Goal: Task Accomplishment & Management: Complete application form

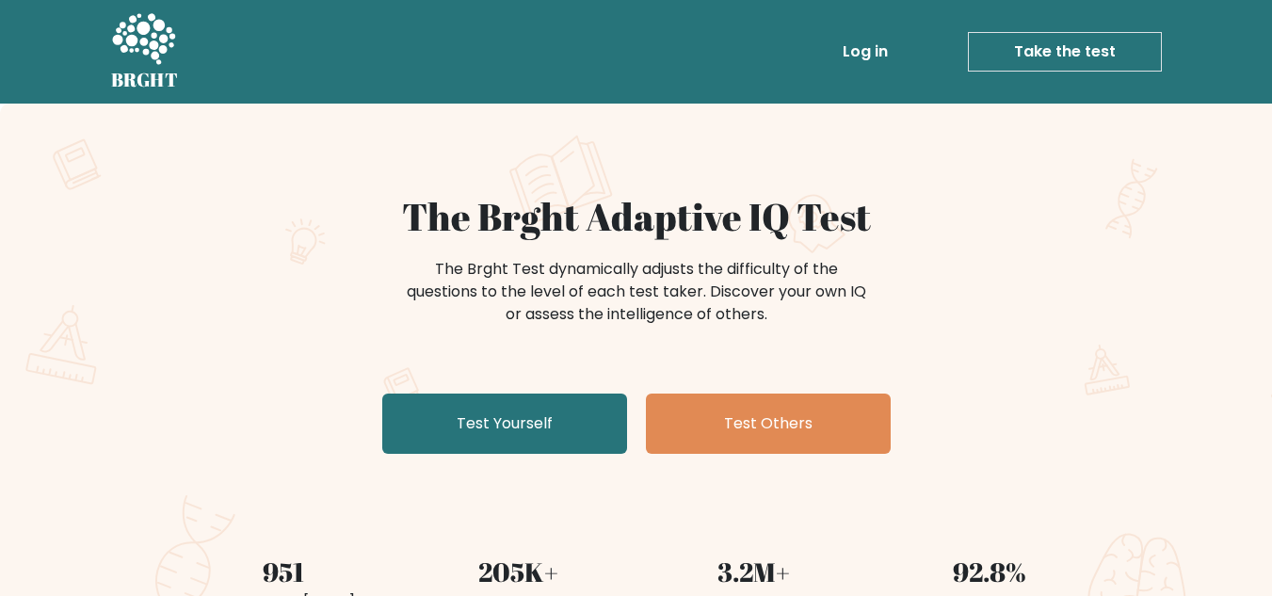
click at [1065, 56] on link "Take the test" at bounding box center [1065, 52] width 194 height 40
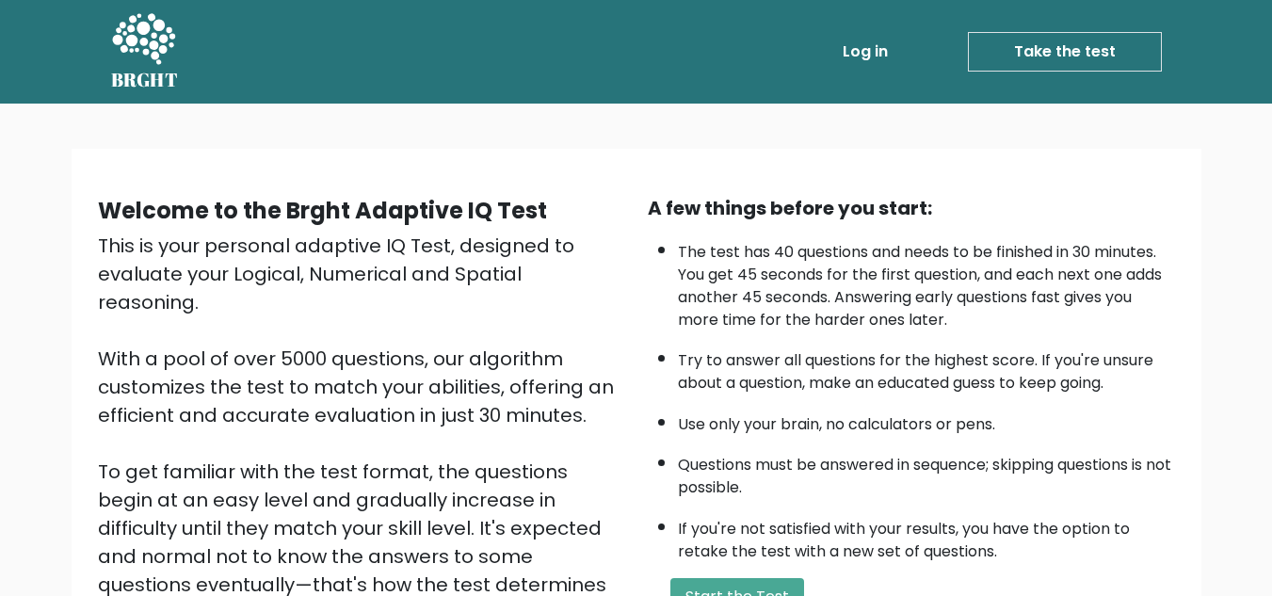
click at [1042, 52] on link "Take the test" at bounding box center [1065, 52] width 194 height 40
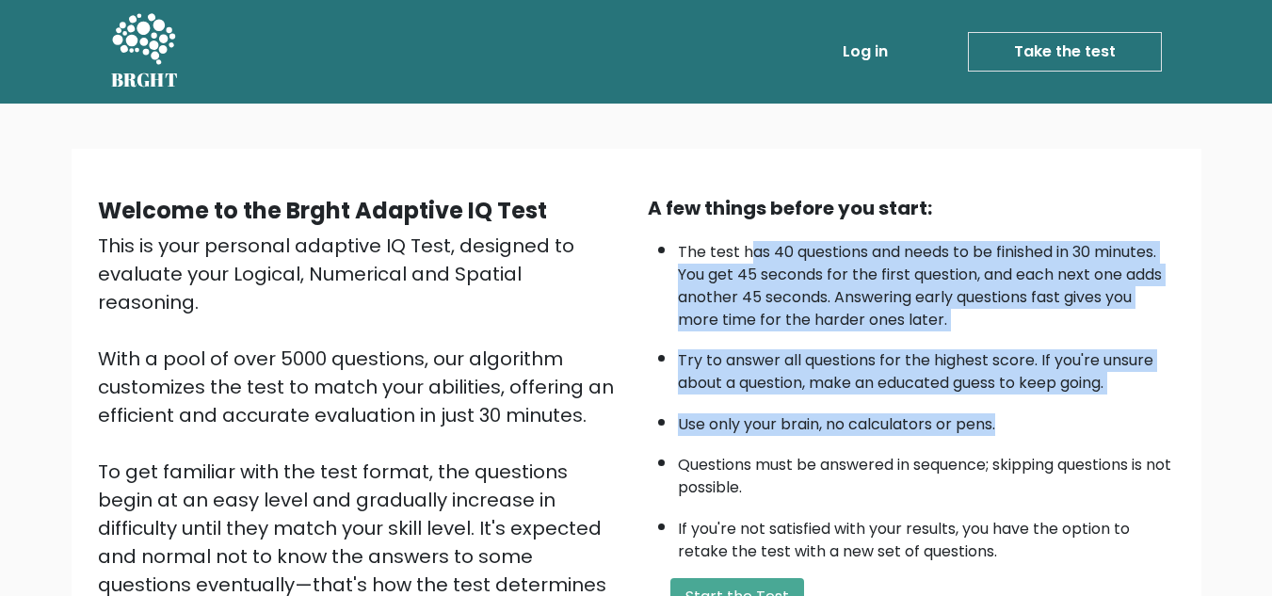
drag, startPoint x: 747, startPoint y: 238, endPoint x: 1131, endPoint y: 407, distance: 419.6
click at [1131, 407] on ul "The test has 40 questions and needs to be finished in 30 minutes. You get 45 se…" at bounding box center [911, 397] width 527 height 331
click at [724, 578] on button "Start the Test" at bounding box center [737, 597] width 134 height 38
click at [714, 288] on li "The test has 40 questions and needs to be finished in 30 minutes. You get 45 se…" at bounding box center [926, 282] width 497 height 100
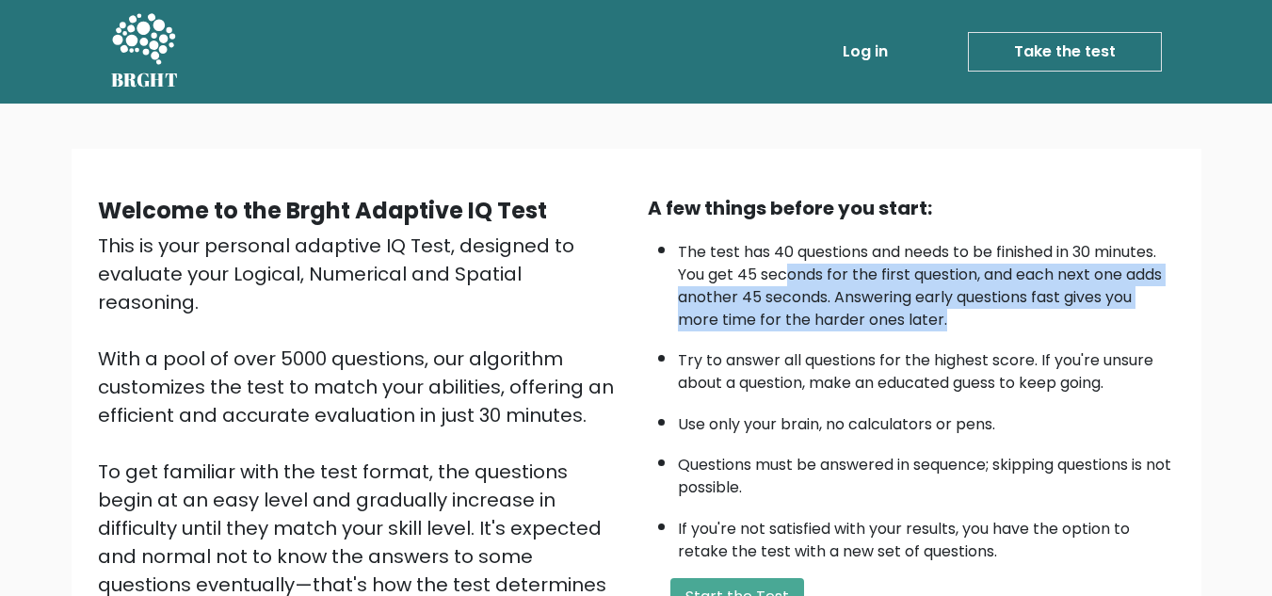
drag, startPoint x: 721, startPoint y: 265, endPoint x: 906, endPoint y: 320, distance: 192.8
click at [906, 320] on li "The test has 40 questions and needs to be finished in 30 minutes. You get 45 se…" at bounding box center [926, 282] width 497 height 100
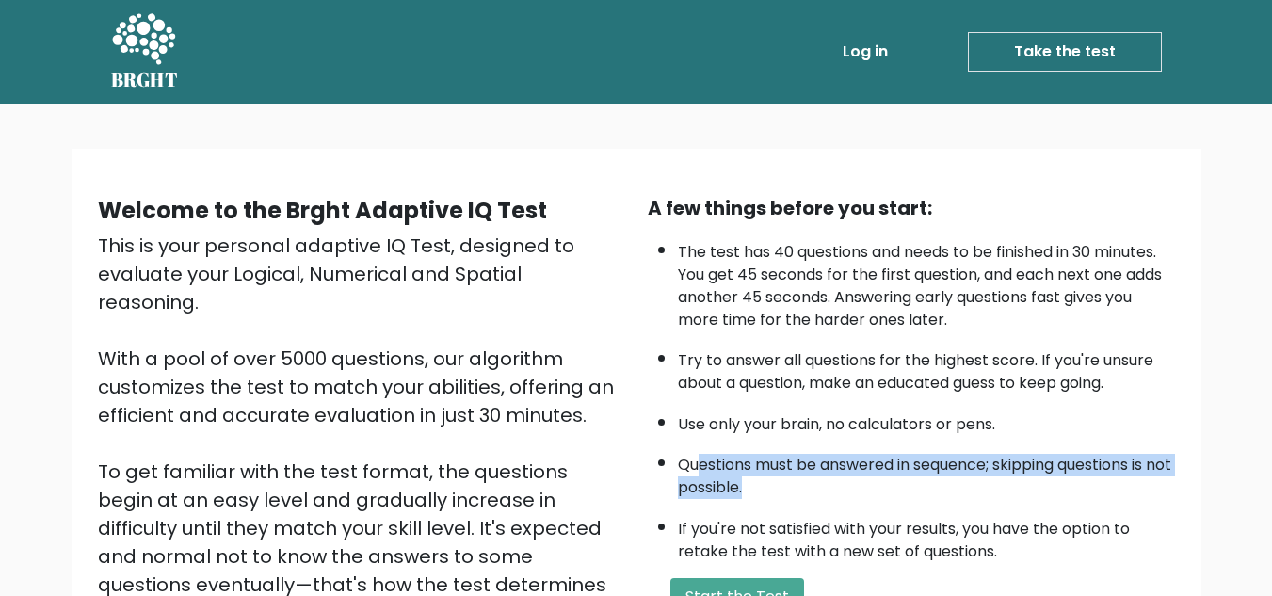
drag, startPoint x: 694, startPoint y: 428, endPoint x: 775, endPoint y: 460, distance: 87.1
click at [775, 460] on li "Questions must be answered in sequence; skipping questions is not possible." at bounding box center [926, 471] width 497 height 55
click at [739, 578] on button "Start the Test" at bounding box center [737, 597] width 134 height 38
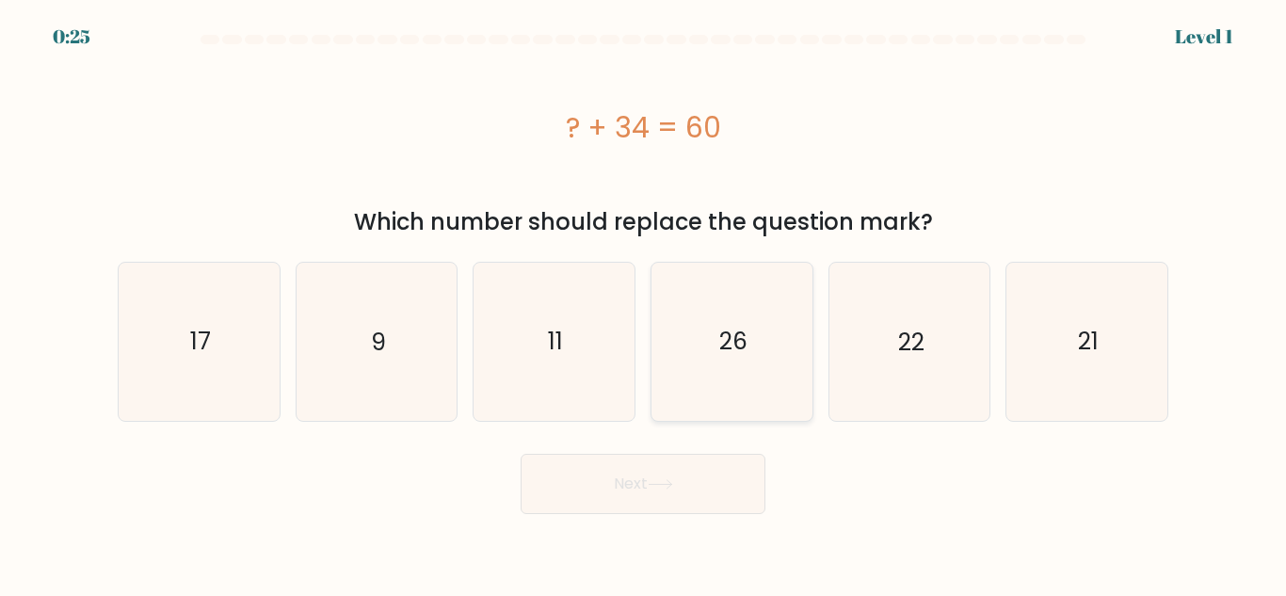
click at [762, 283] on icon "26" at bounding box center [732, 341] width 157 height 157
click at [644, 299] on input "d. 26" at bounding box center [643, 301] width 1 height 5
radio input "true"
click at [703, 267] on icon "26" at bounding box center [731, 341] width 155 height 155
click at [644, 299] on input "d. 26" at bounding box center [643, 301] width 1 height 5
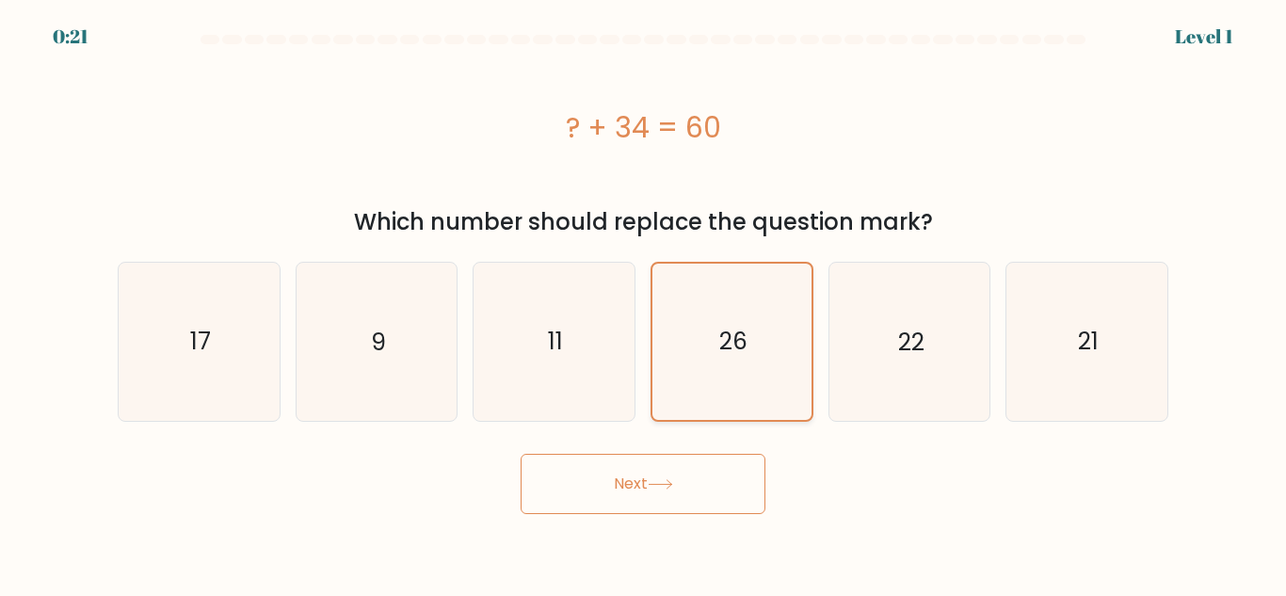
click at [729, 325] on text "26" at bounding box center [733, 341] width 28 height 33
click at [644, 299] on input "d. 26" at bounding box center [643, 301] width 1 height 5
click at [719, 266] on icon "26" at bounding box center [731, 341] width 155 height 155
click at [644, 299] on input "d. 26" at bounding box center [643, 301] width 1 height 5
drag, startPoint x: 719, startPoint y: 266, endPoint x: 700, endPoint y: 221, distance: 48.1
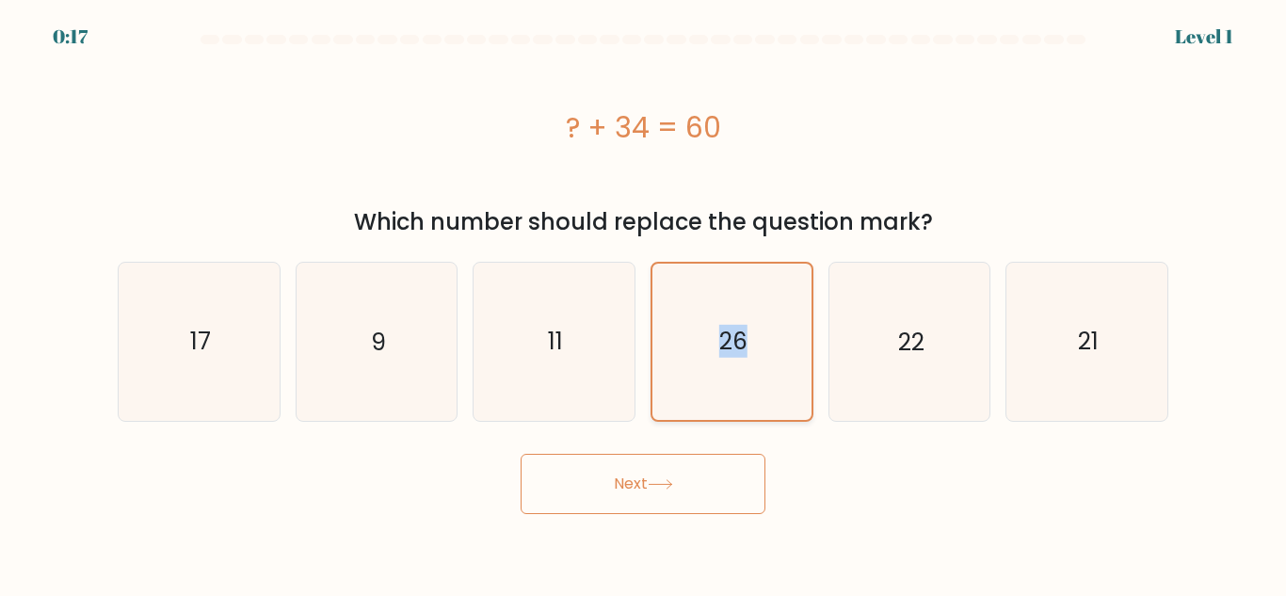
click at [719, 264] on icon "26" at bounding box center [731, 341] width 155 height 155
click at [644, 299] on input "d. 26" at bounding box center [643, 301] width 1 height 5
click at [727, 325] on text "26" at bounding box center [733, 341] width 28 height 33
click at [644, 299] on input "d. 26" at bounding box center [643, 301] width 1 height 5
click at [0, 0] on span "d." at bounding box center [0, 0] width 0 height 0
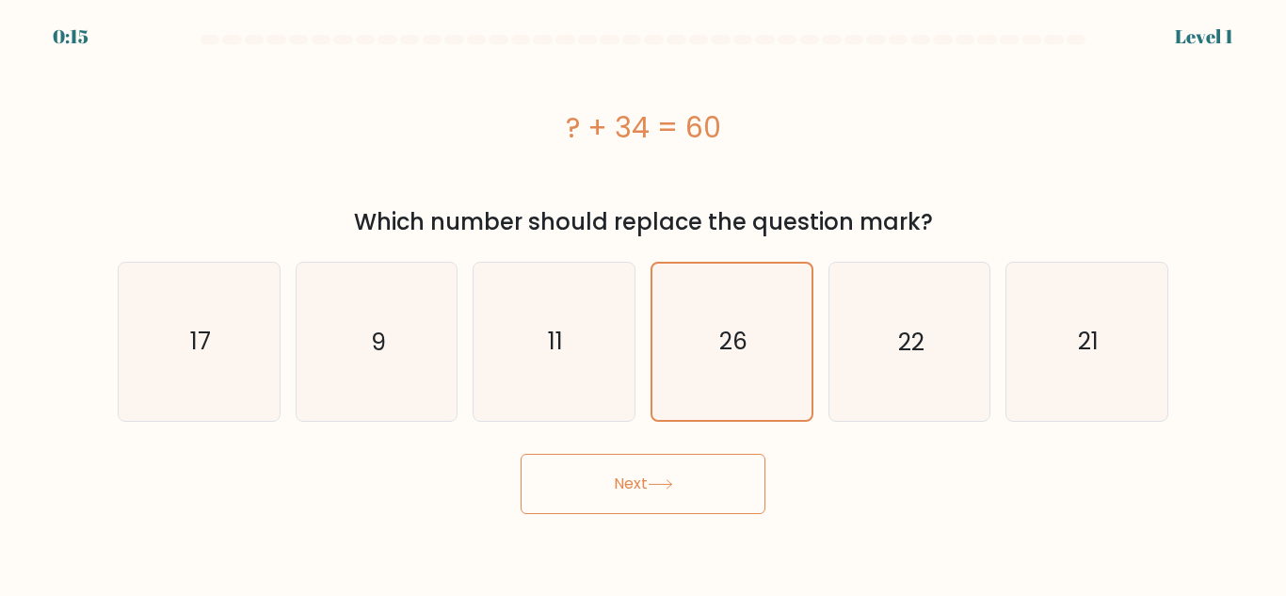
click at [644, 299] on input "d. 26" at bounding box center [643, 301] width 1 height 5
click at [683, 262] on label "d. 26" at bounding box center [732, 341] width 163 height 159
click at [644, 299] on input "d. 26" at bounding box center [643, 301] width 1 height 5
click at [683, 262] on label "d. 26" at bounding box center [732, 341] width 163 height 159
click at [644, 299] on input "d. 26" at bounding box center [643, 301] width 1 height 5
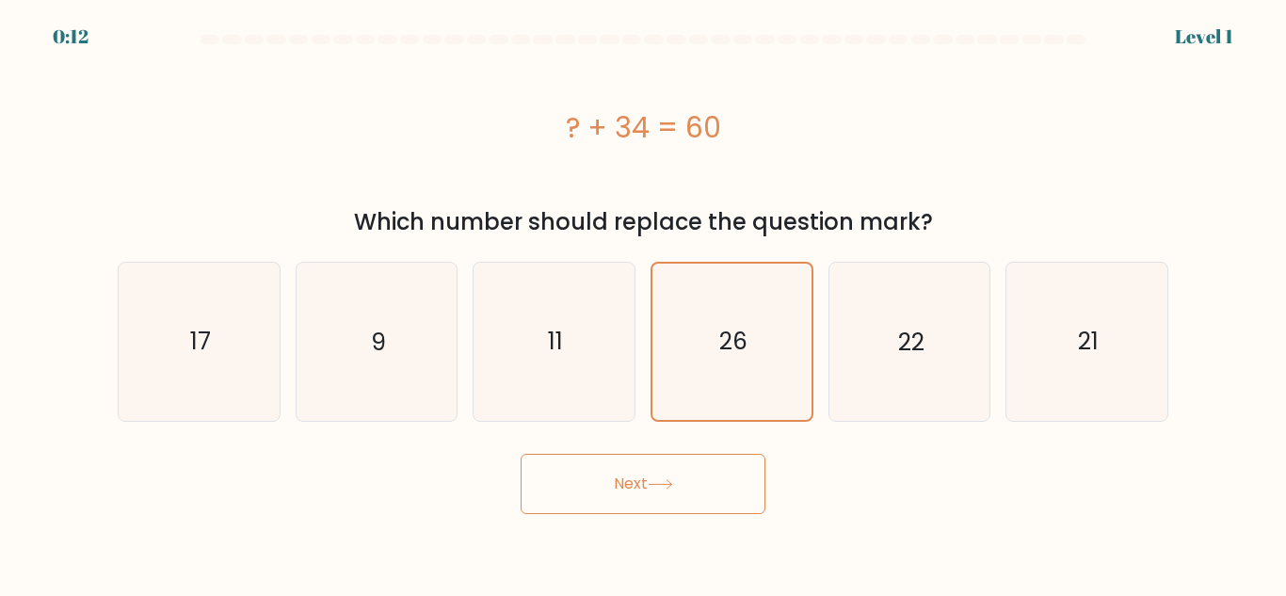
click at [771, 205] on div "Which number should replace the question mark?" at bounding box center [643, 222] width 1028 height 34
click at [806, 205] on div "Which number should replace the question mark?" at bounding box center [643, 222] width 1028 height 34
click at [805, 205] on div "Which number should replace the question mark?" at bounding box center [643, 222] width 1028 height 34
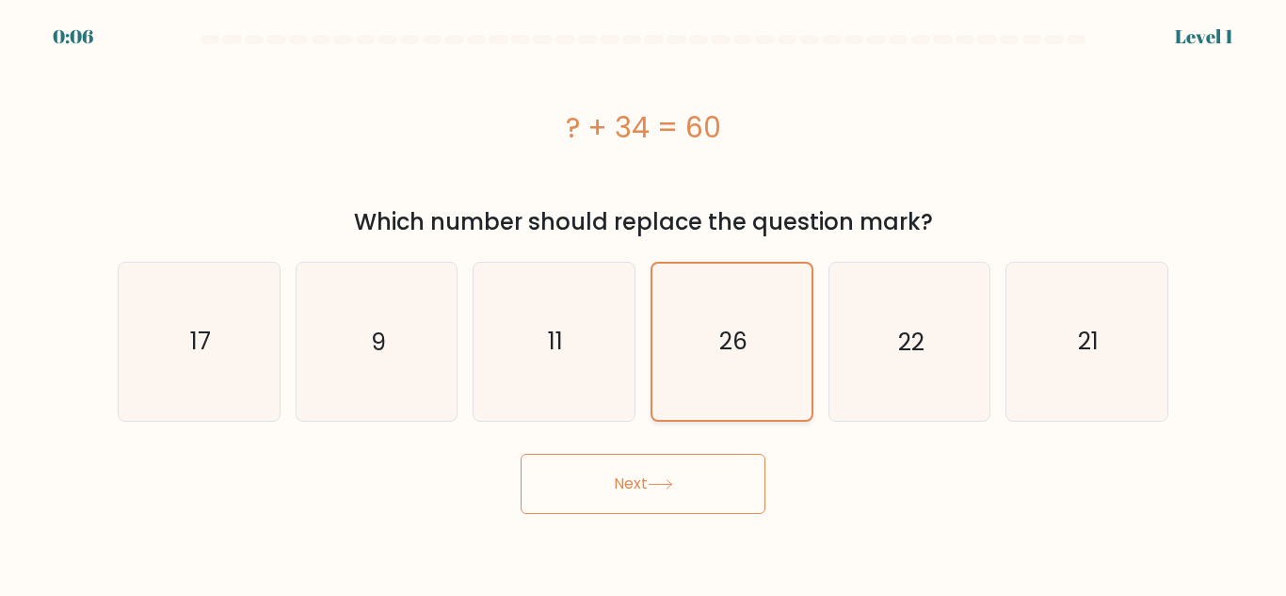
click at [743, 325] on text "26" at bounding box center [733, 341] width 28 height 33
click at [644, 299] on input "d. 26" at bounding box center [643, 301] width 1 height 5
click at [743, 325] on text "26" at bounding box center [733, 341] width 28 height 33
click at [644, 299] on input "d. 26" at bounding box center [643, 301] width 1 height 5
click at [743, 325] on text "26" at bounding box center [733, 341] width 28 height 33
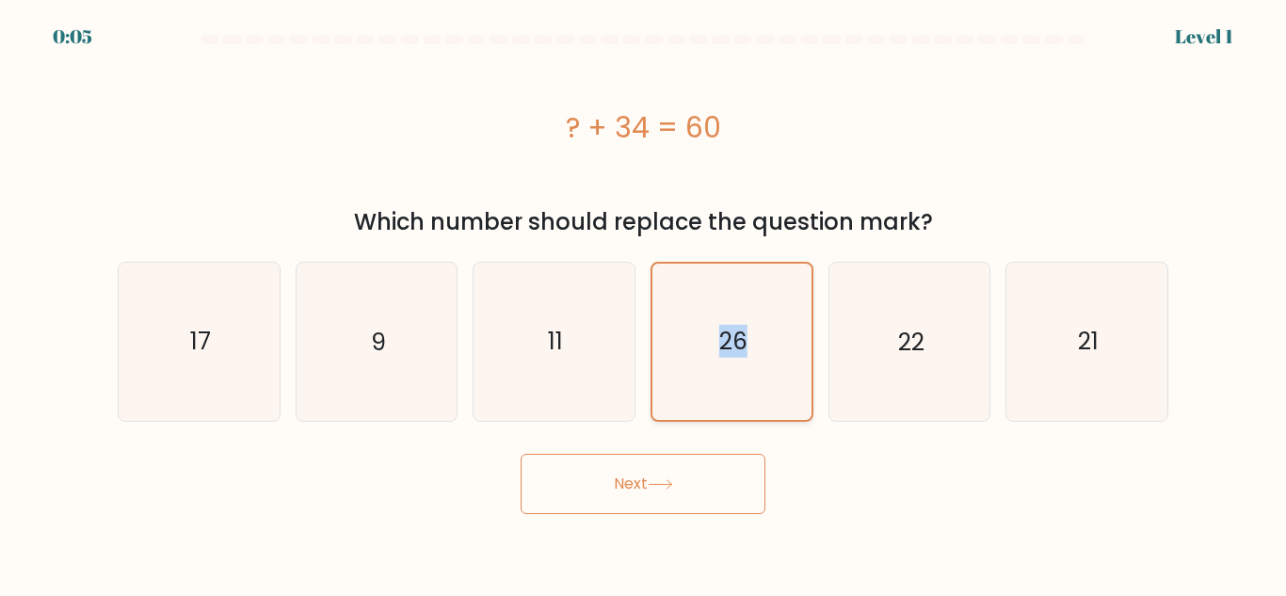
click at [644, 299] on input "d. 26" at bounding box center [643, 301] width 1 height 5
click at [813, 205] on div "Which number should replace the question mark?" at bounding box center [643, 222] width 1028 height 34
click at [803, 205] on div "Which number should replace the question mark?" at bounding box center [643, 222] width 1028 height 34
click at [608, 454] on button "Next" at bounding box center [643, 484] width 245 height 60
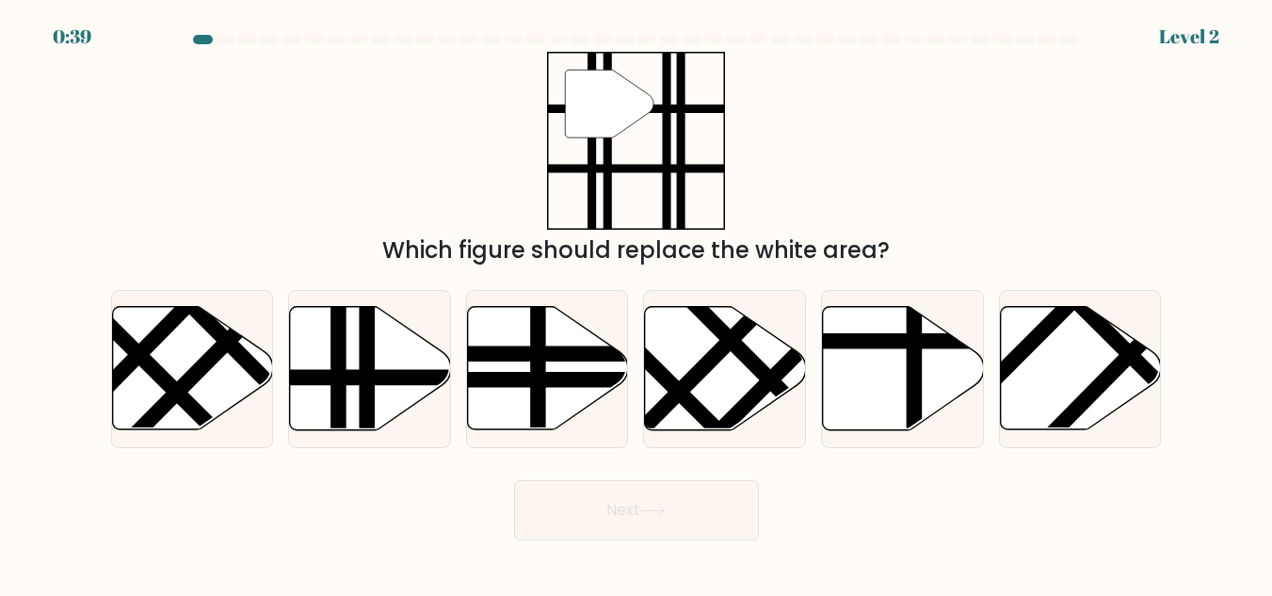
scroll to position [826, 0]
click at [660, 389] on icon at bounding box center [725, 368] width 161 height 123
click at [638, 303] on input "d." at bounding box center [637, 301] width 1 height 5
radio input "true"
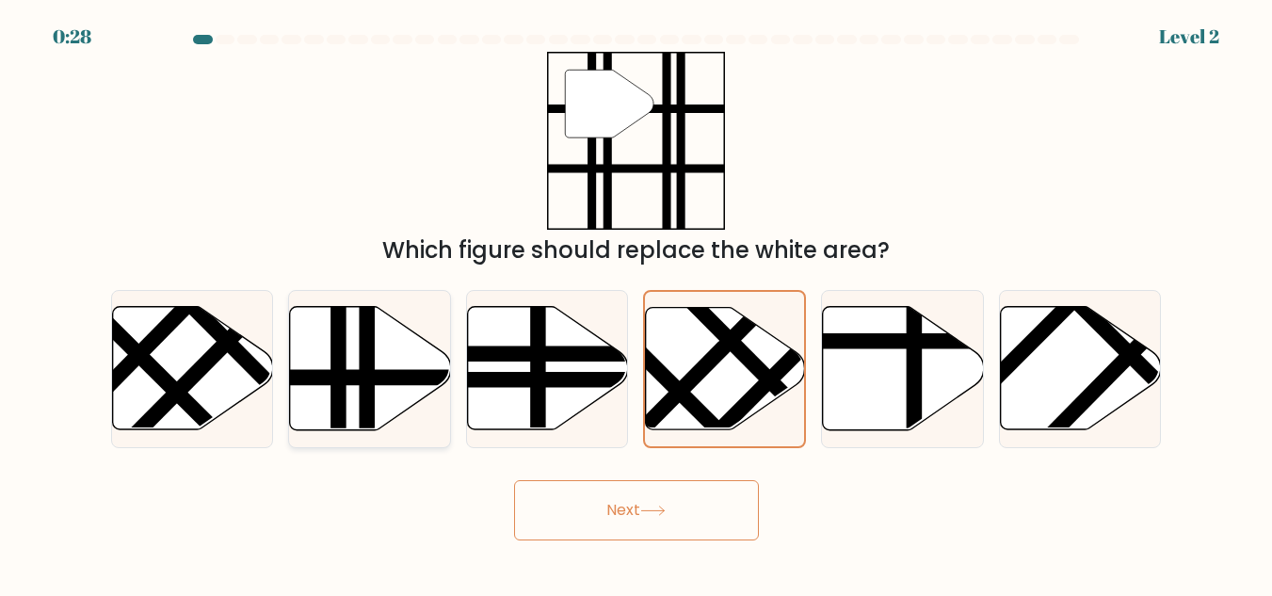
click at [338, 429] on line at bounding box center [338, 436] width 0 height 324
click at [637, 303] on input "b." at bounding box center [637, 301] width 1 height 5
radio input "true"
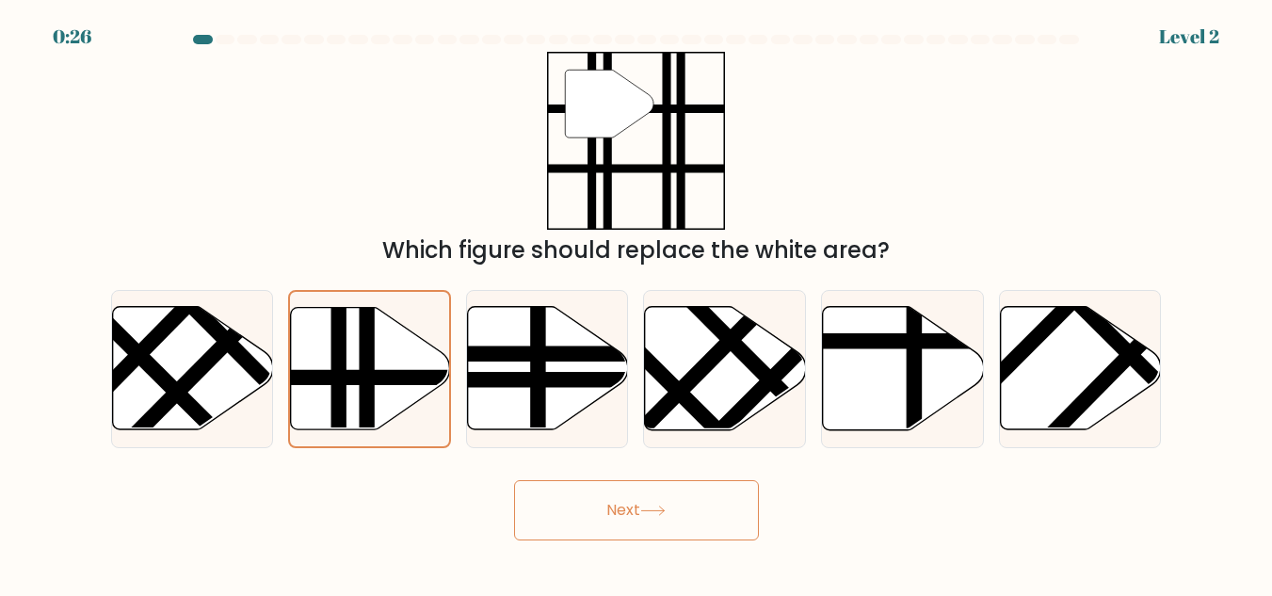
click at [565, 137] on icon at bounding box center [609, 104] width 89 height 68
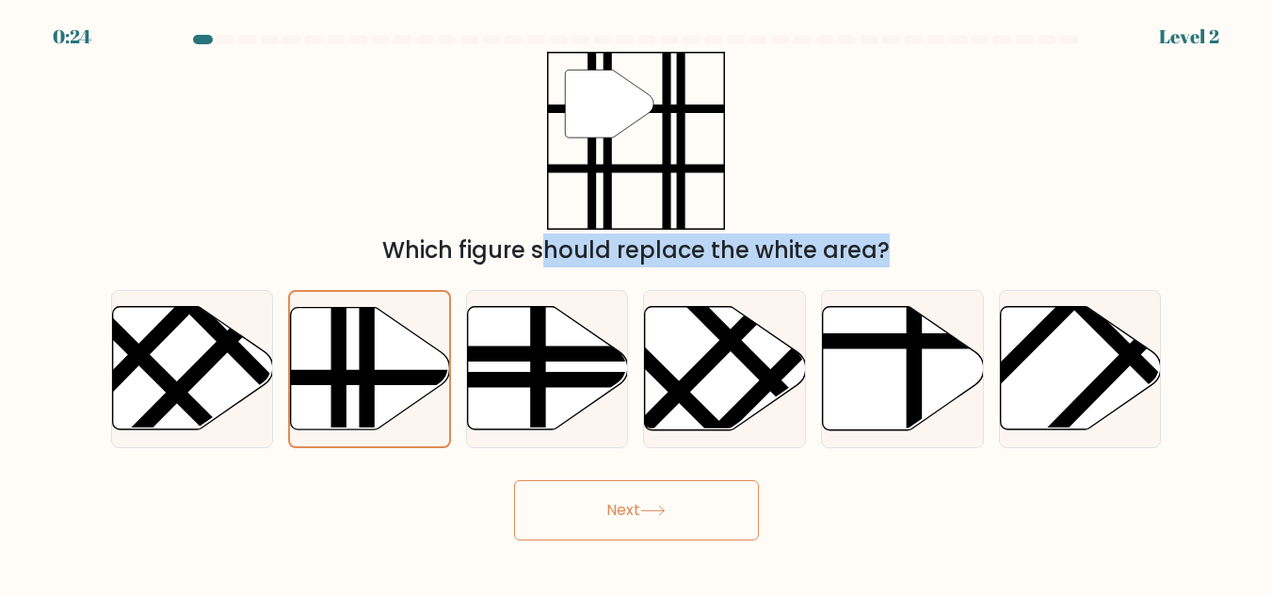
drag, startPoint x: 357, startPoint y: 559, endPoint x: 361, endPoint y: 524, distance: 36.0
click at [385, 145] on form at bounding box center [636, 288] width 1272 height 506
drag, startPoint x: 330, startPoint y: 576, endPoint x: 552, endPoint y: 220, distance: 419.6
click at [552, 220] on form at bounding box center [636, 288] width 1272 height 506
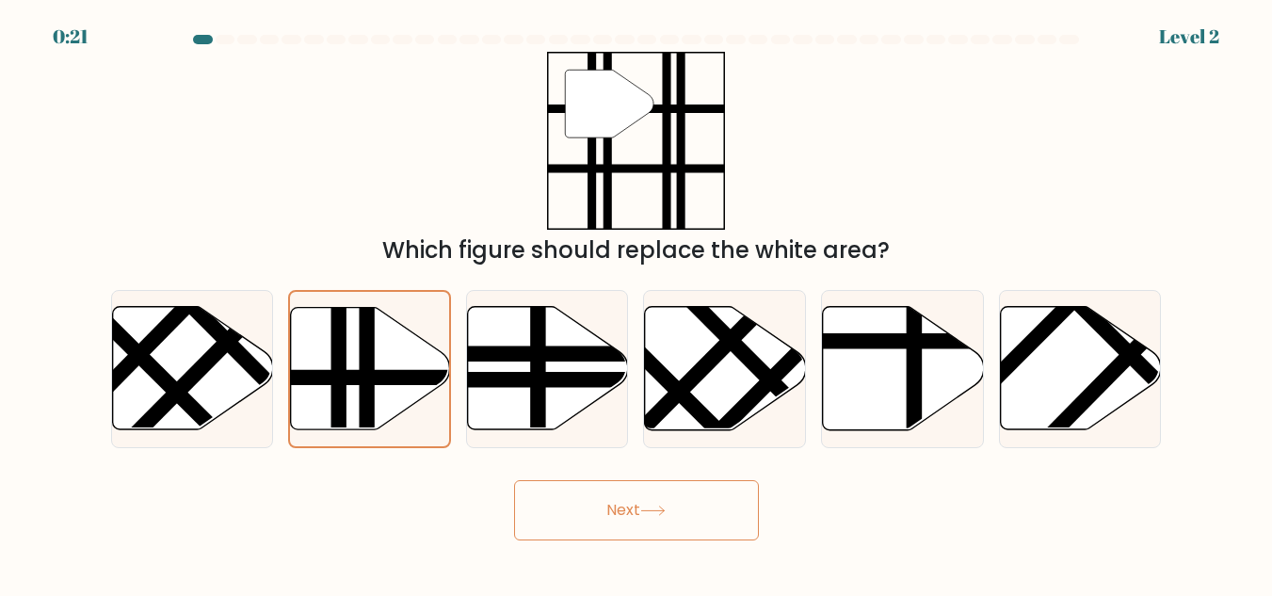
drag, startPoint x: 362, startPoint y: 438, endPoint x: 81, endPoint y: 85, distance: 451.1
click at [672, 324] on form at bounding box center [636, 288] width 1272 height 506
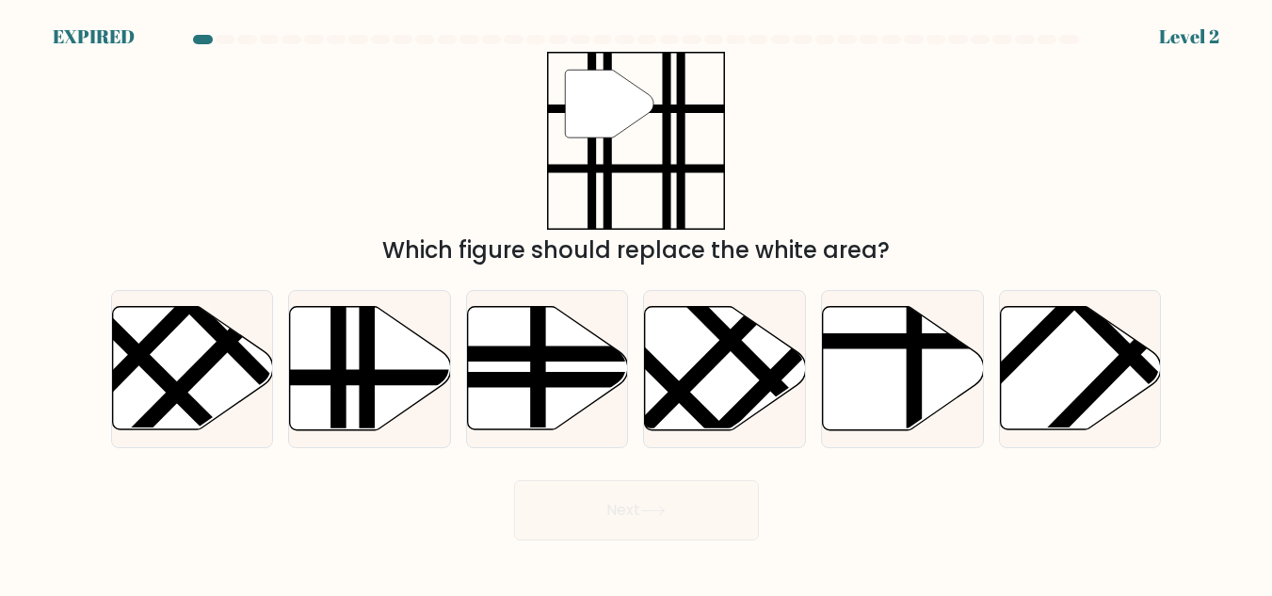
scroll to position [283, 0]
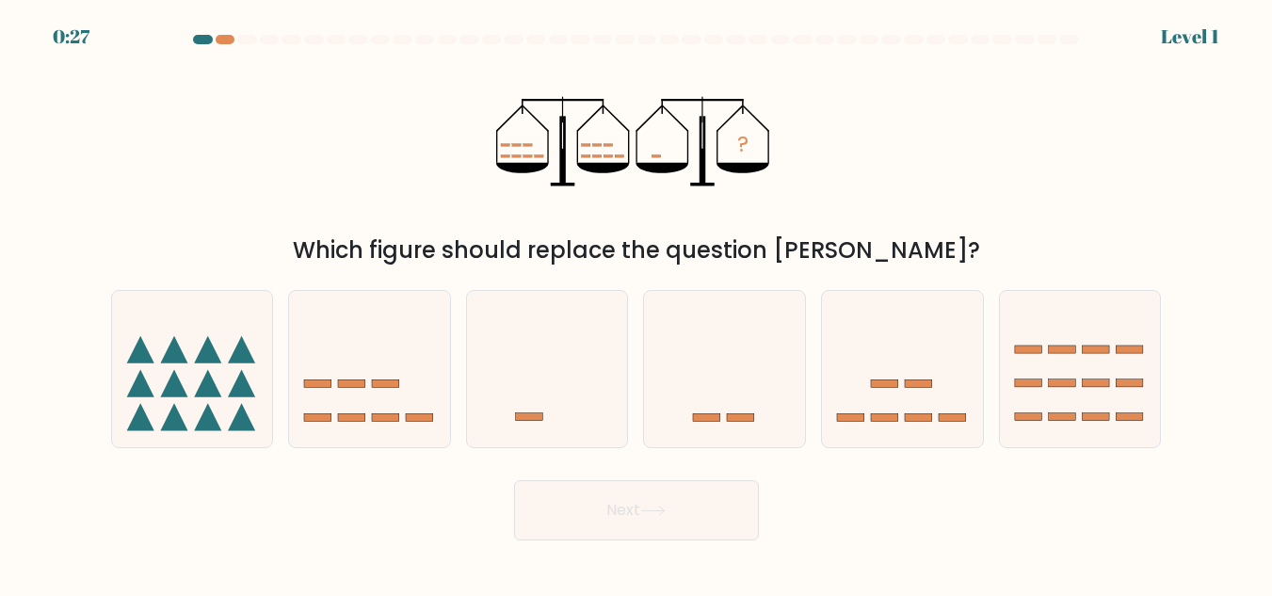
scroll to position [463, 0]
drag, startPoint x: 997, startPoint y: 355, endPoint x: 1017, endPoint y: 348, distance: 20.8
click at [1017, 348] on div "f." at bounding box center [1081, 369] width 178 height 158
click at [0, 0] on span "f." at bounding box center [0, 0] width 0 height 0
click at [638, 303] on input "f." at bounding box center [637, 301] width 1 height 5
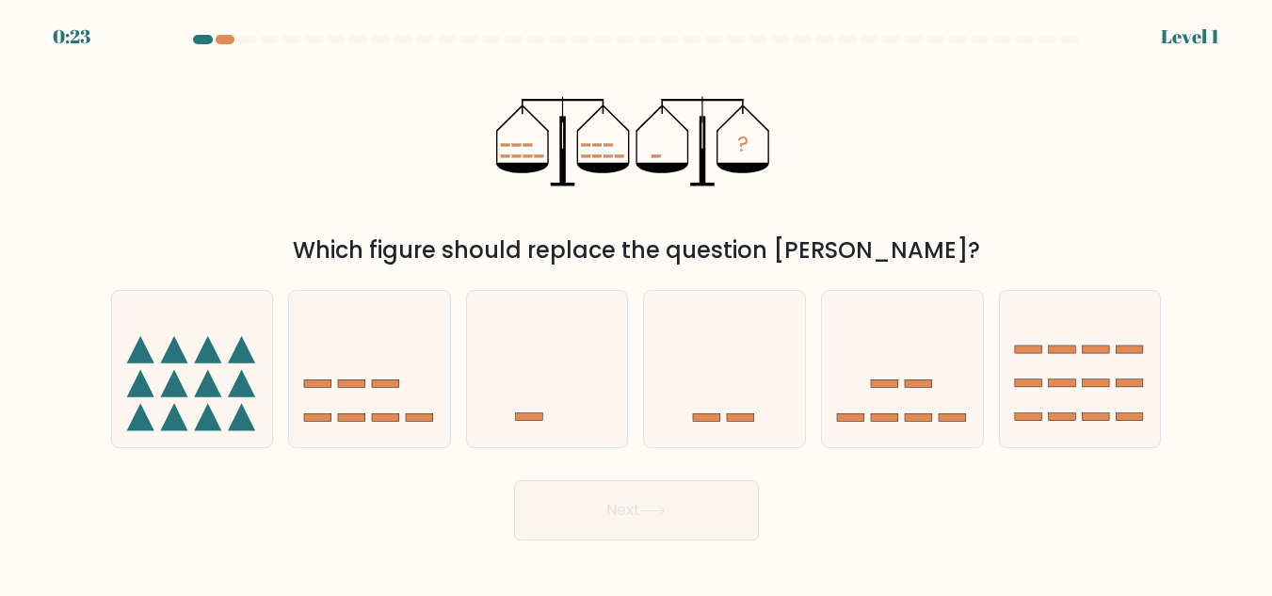
radio input "true"
click at [1004, 267] on div "? Which figure should replace the question mark?" at bounding box center [637, 160] width 1074 height 216
click at [776, 231] on icon "?" at bounding box center [636, 141] width 280 height 179
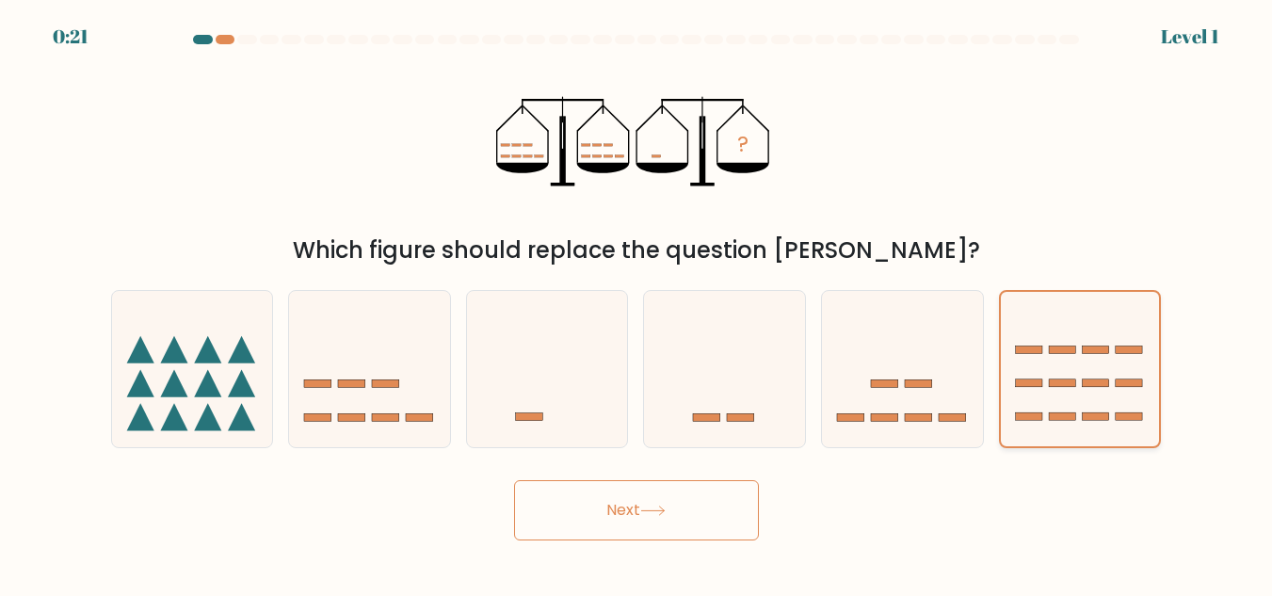
click at [1070, 435] on icon at bounding box center [1080, 369] width 159 height 132
click at [638, 303] on input "f." at bounding box center [637, 301] width 1 height 5
click at [1070, 448] on form at bounding box center [636, 288] width 1272 height 506
click at [208, 363] on icon at bounding box center [207, 349] width 27 height 27
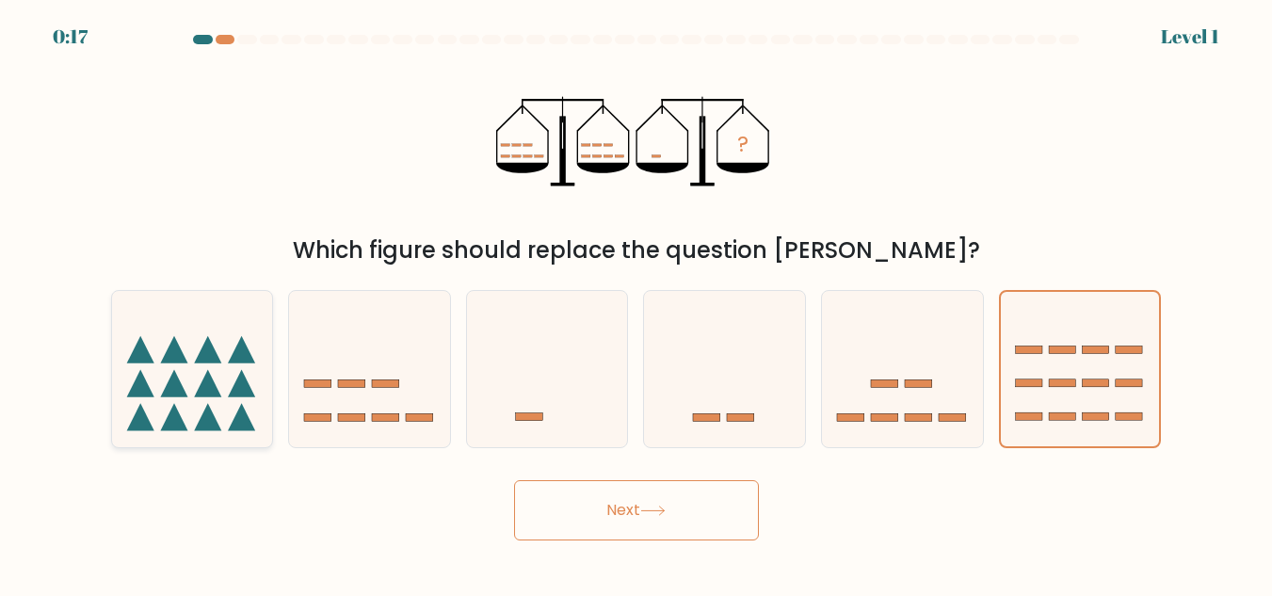
click at [637, 303] on input "a." at bounding box center [637, 301] width 1 height 5
radio input "true"
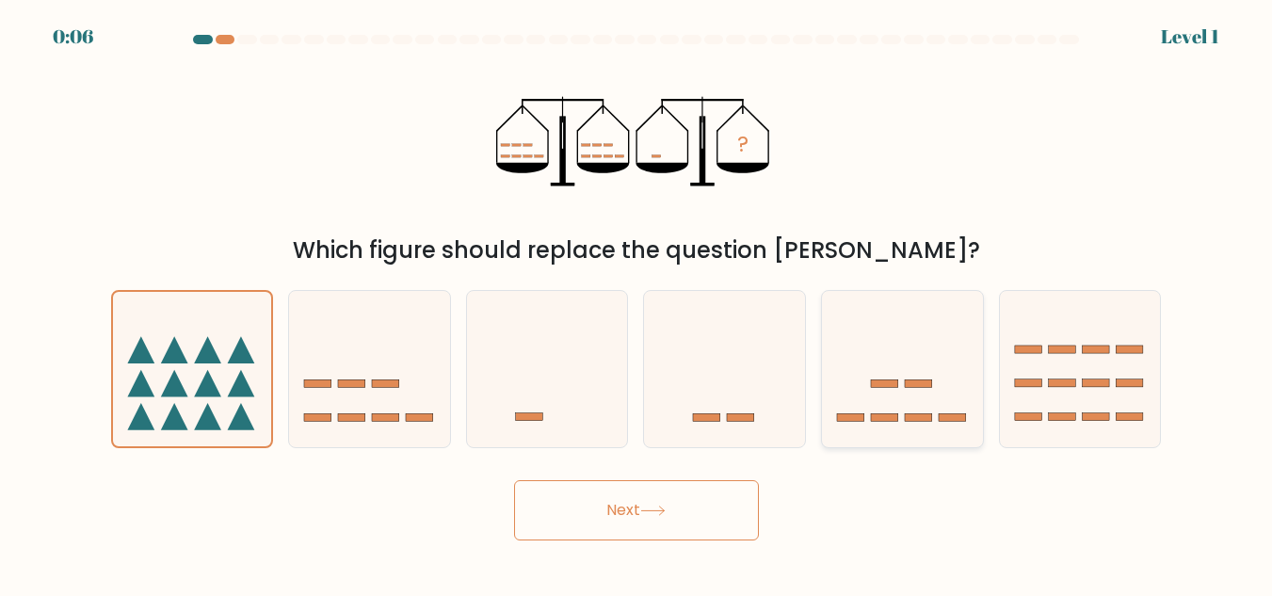
click at [896, 435] on icon at bounding box center [902, 368] width 161 height 133
click at [638, 303] on input "e." at bounding box center [637, 301] width 1 height 5
radio input "true"
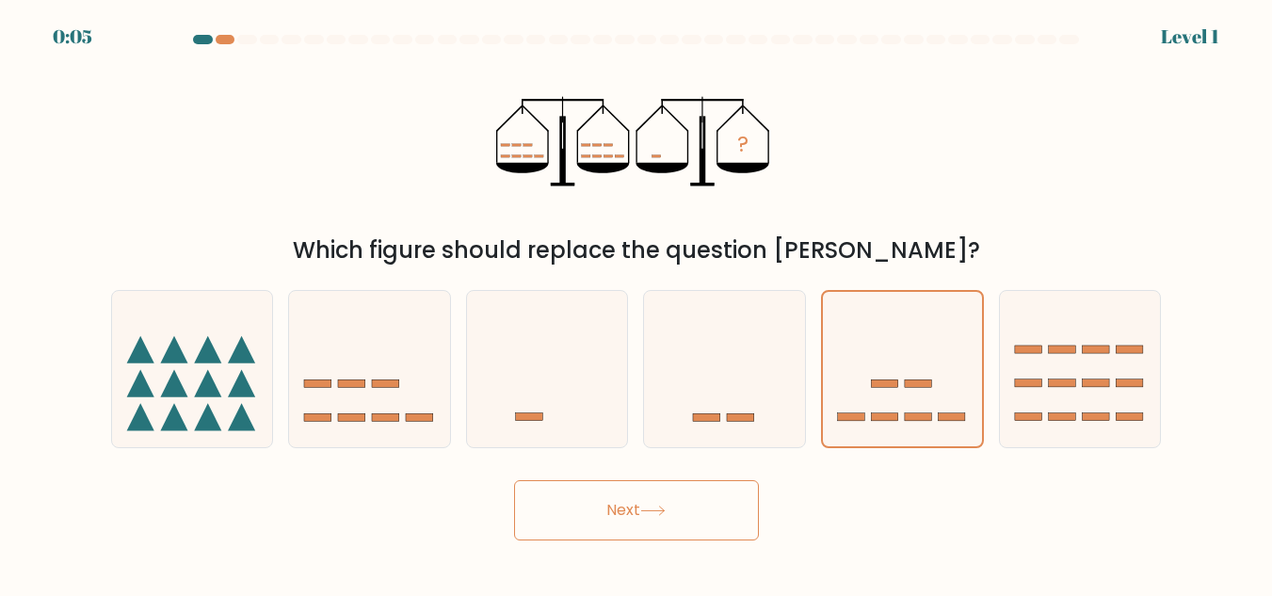
scroll to position [7, 0]
click at [749, 159] on tspan "?" at bounding box center [742, 144] width 11 height 29
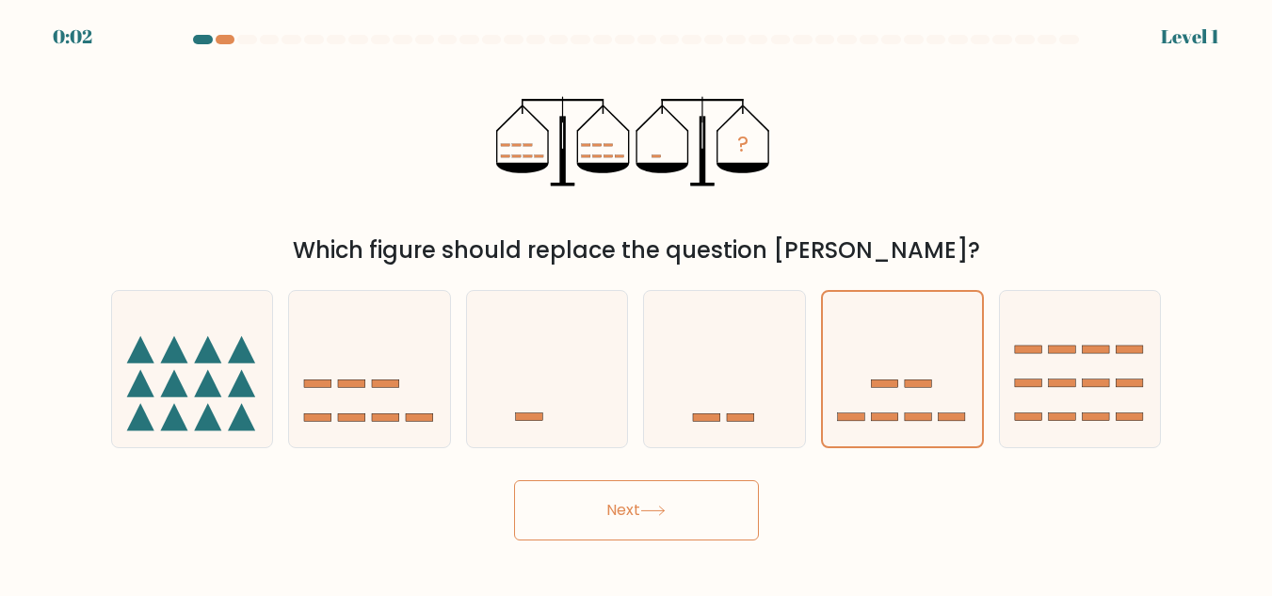
click at [800, 267] on div "Which figure should replace the question mark?" at bounding box center [636, 251] width 1028 height 34
click at [0, 0] on span "f." at bounding box center [0, 0] width 0 height 0
click at [638, 303] on input "f." at bounding box center [637, 301] width 1 height 5
radio input "true"
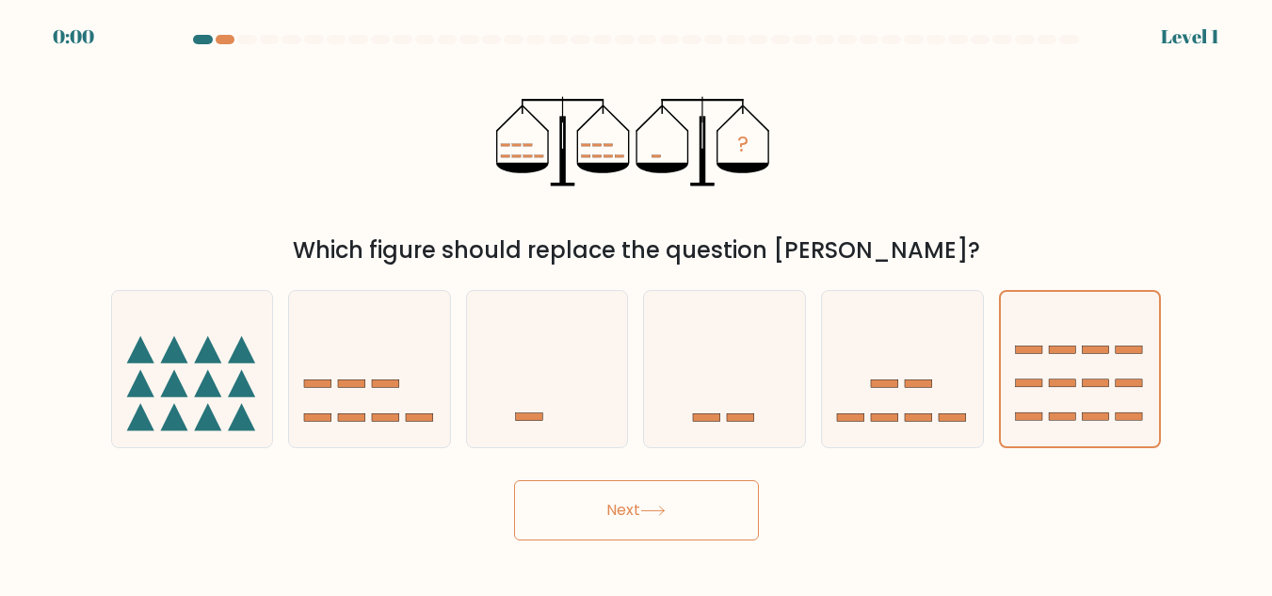
click at [1001, 267] on div "? Which figure should replace the question mark?" at bounding box center [637, 160] width 1074 height 216
click at [1030, 435] on icon at bounding box center [1080, 369] width 159 height 132
click at [638, 303] on input "f." at bounding box center [637, 301] width 1 height 5
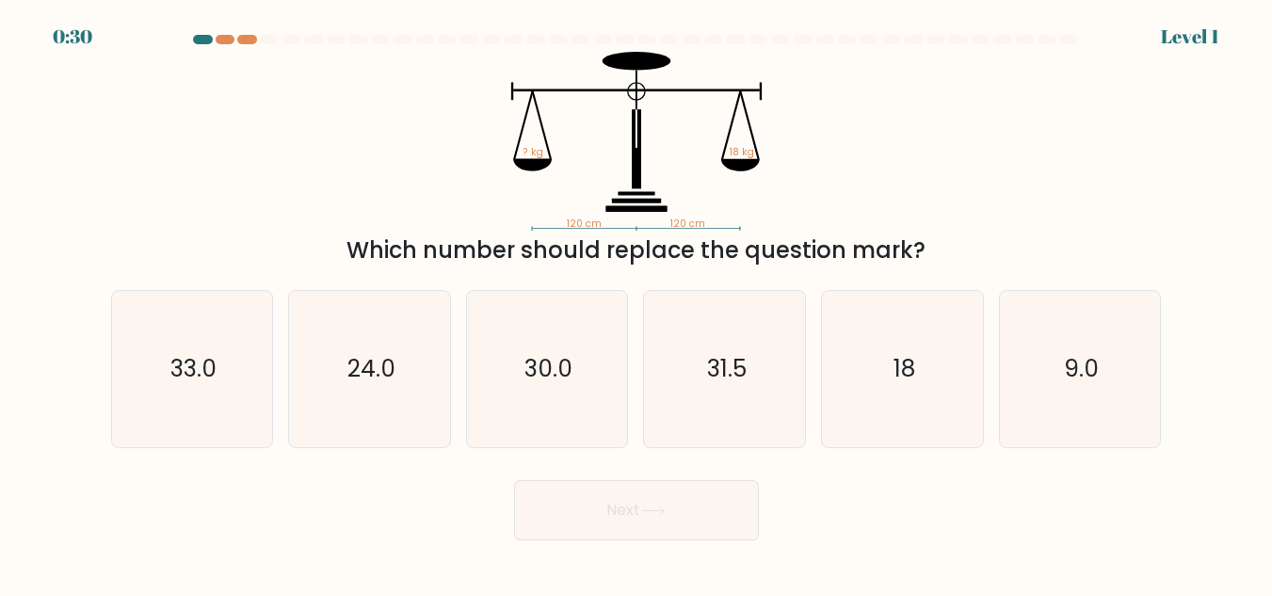
scroll to position [517, 0]
click at [896, 447] on icon "18" at bounding box center [903, 369] width 156 height 156
click at [638, 303] on input "e. 18" at bounding box center [637, 301] width 1 height 5
radio input "true"
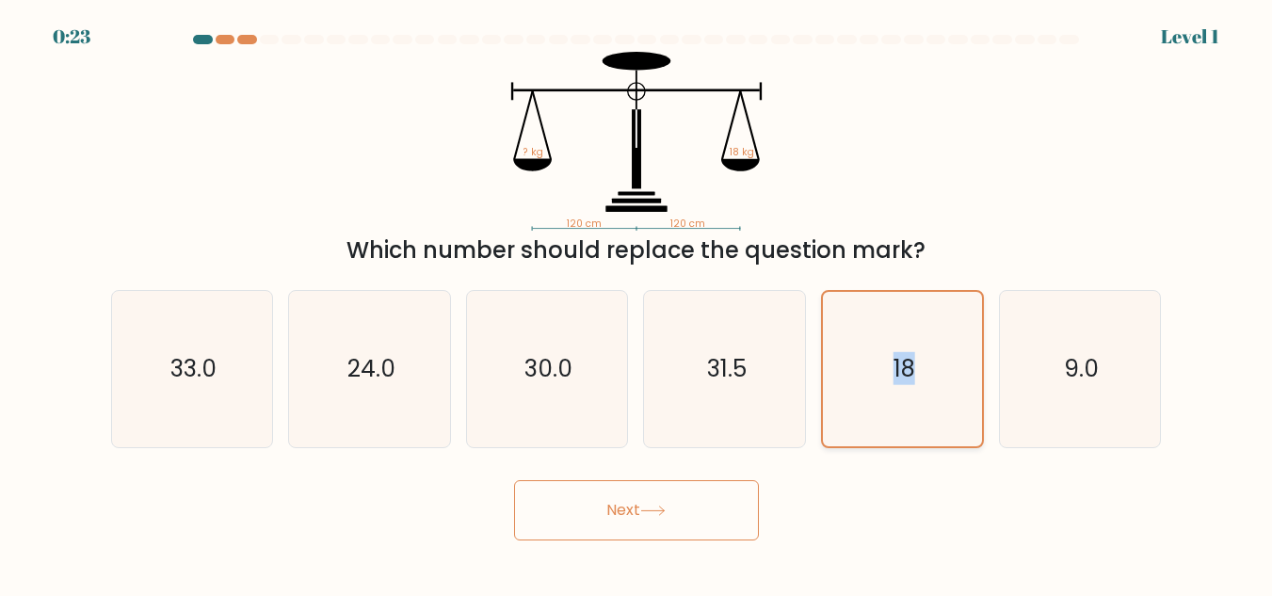
click at [896, 475] on form at bounding box center [636, 288] width 1272 height 506
click at [912, 385] on text "18" at bounding box center [905, 368] width 22 height 33
click at [638, 303] on input "e. 18" at bounding box center [637, 301] width 1 height 5
click at [912, 541] on form at bounding box center [636, 288] width 1272 height 506
click at [0, 0] on span "e." at bounding box center [0, 0] width 0 height 0
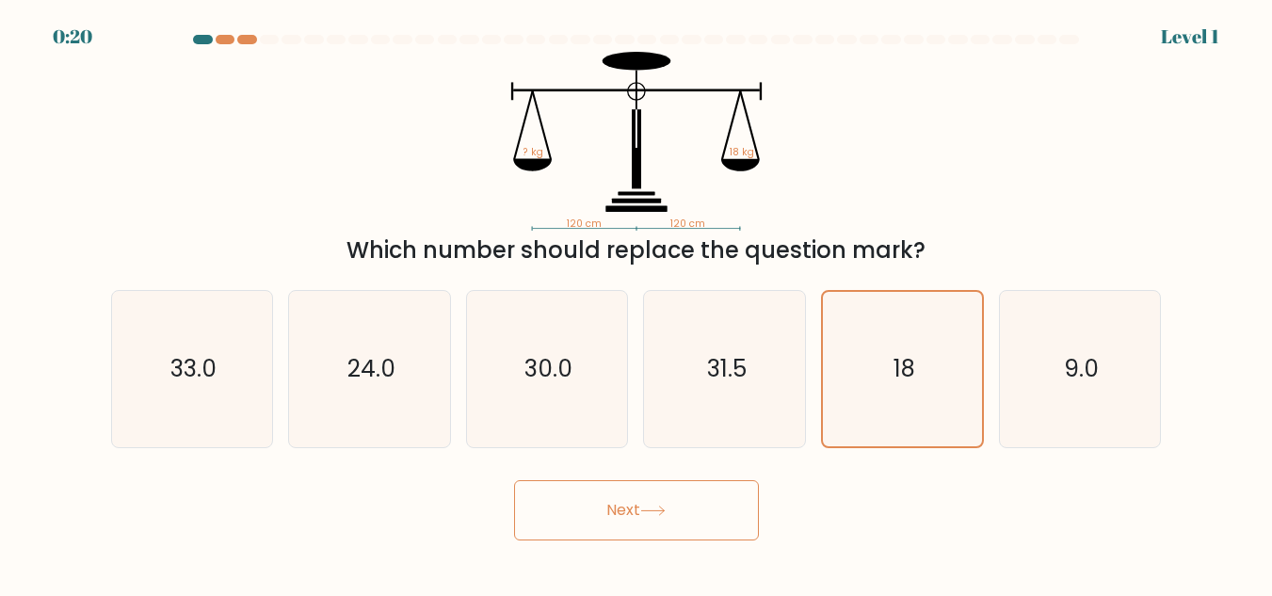
click at [638, 303] on input "e. 18" at bounding box center [637, 301] width 1 height 5
click at [828, 267] on div "120 cm 120 cm ? kg 18 kg Which number should replace the question mark?" at bounding box center [637, 160] width 1074 height 216
click at [896, 446] on icon "18" at bounding box center [903, 369] width 154 height 154
click at [638, 303] on input "e. 18" at bounding box center [637, 301] width 1 height 5
click at [896, 460] on form at bounding box center [636, 288] width 1272 height 506
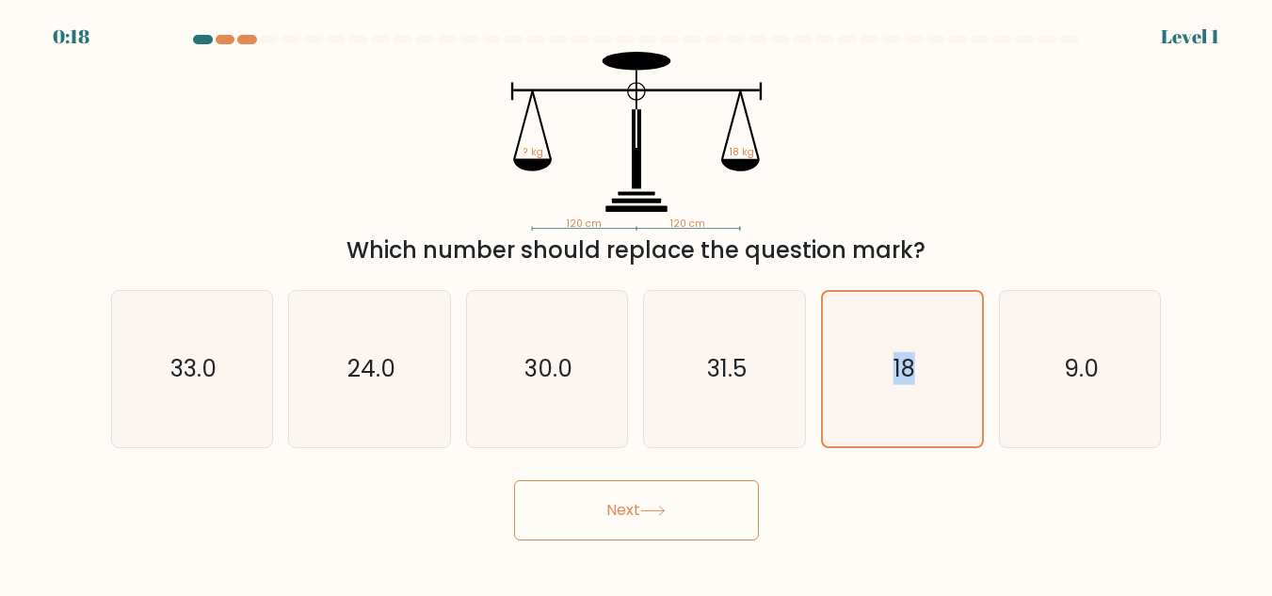
scroll to position [383, 0]
click at [895, 385] on text "18" at bounding box center [905, 368] width 22 height 33
click at [638, 303] on input "e. 18" at bounding box center [637, 301] width 1 height 5
click at [895, 541] on form at bounding box center [636, 288] width 1272 height 506
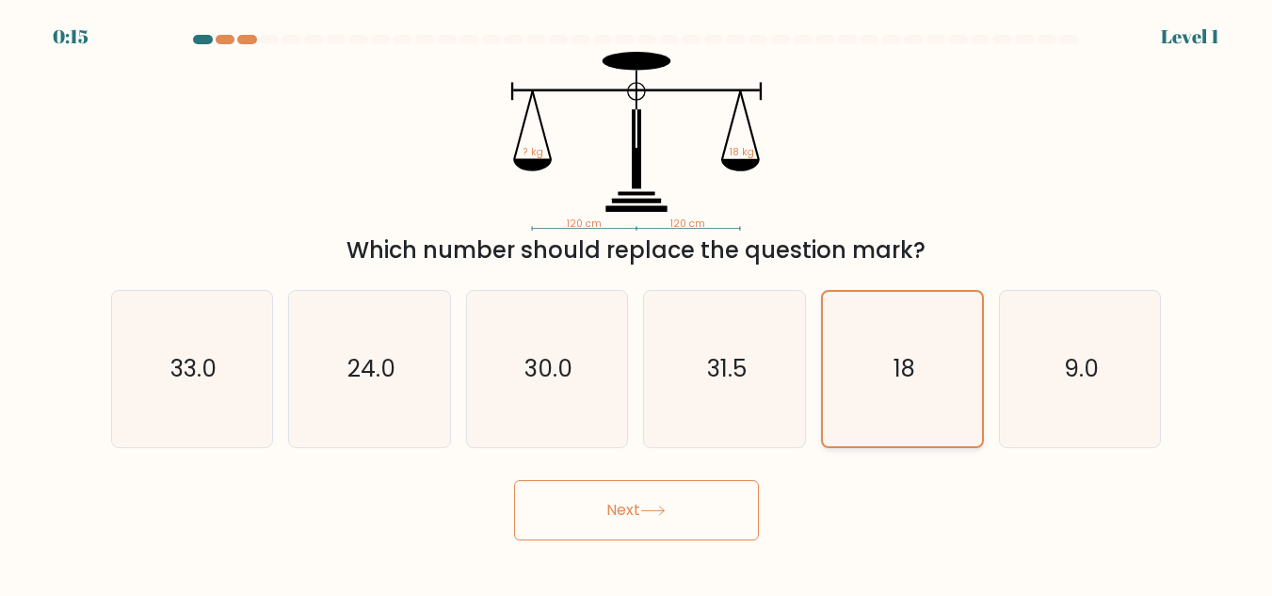
click at [895, 448] on label "e. 18" at bounding box center [902, 369] width 163 height 158
click at [638, 303] on input "e. 18" at bounding box center [637, 301] width 1 height 5
click at [895, 448] on label "e. 18" at bounding box center [902, 369] width 163 height 158
click at [638, 303] on input "e. 18" at bounding box center [637, 301] width 1 height 5
click at [882, 448] on div "18" at bounding box center [902, 369] width 163 height 158
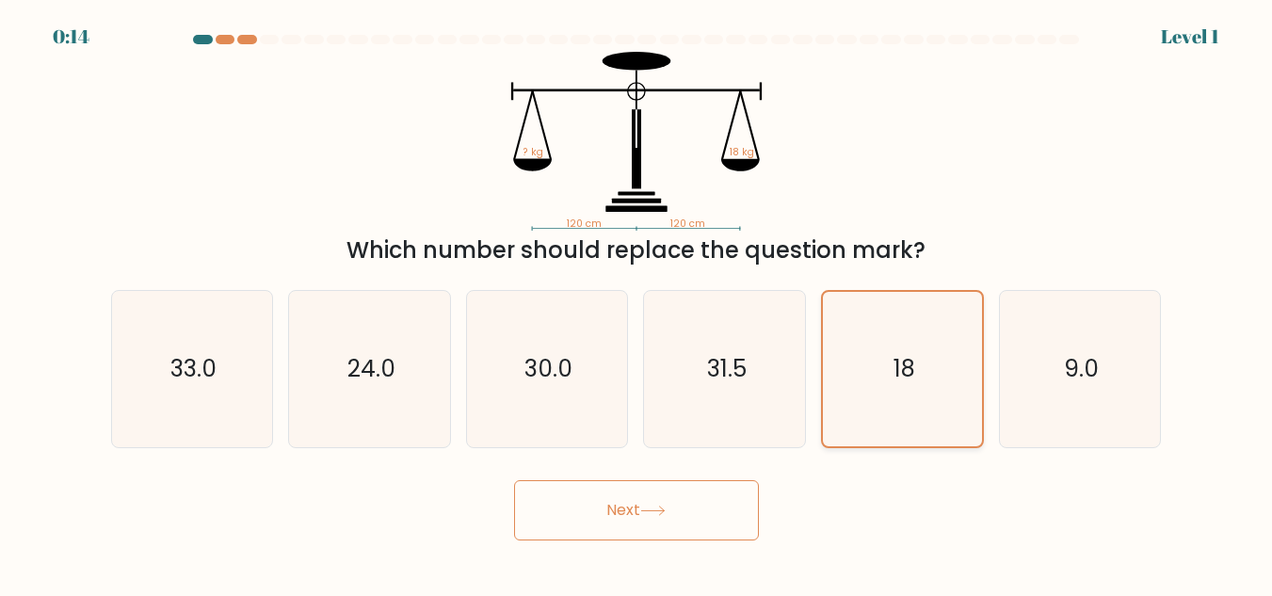
click at [638, 303] on input "e. 18" at bounding box center [637, 301] width 1 height 5
click at [882, 448] on div "18" at bounding box center [902, 369] width 163 height 158
click at [638, 303] on input "e. 18" at bounding box center [637, 301] width 1 height 5
click at [882, 448] on div "18" at bounding box center [902, 369] width 163 height 158
click at [638, 303] on input "e. 18" at bounding box center [637, 301] width 1 height 5
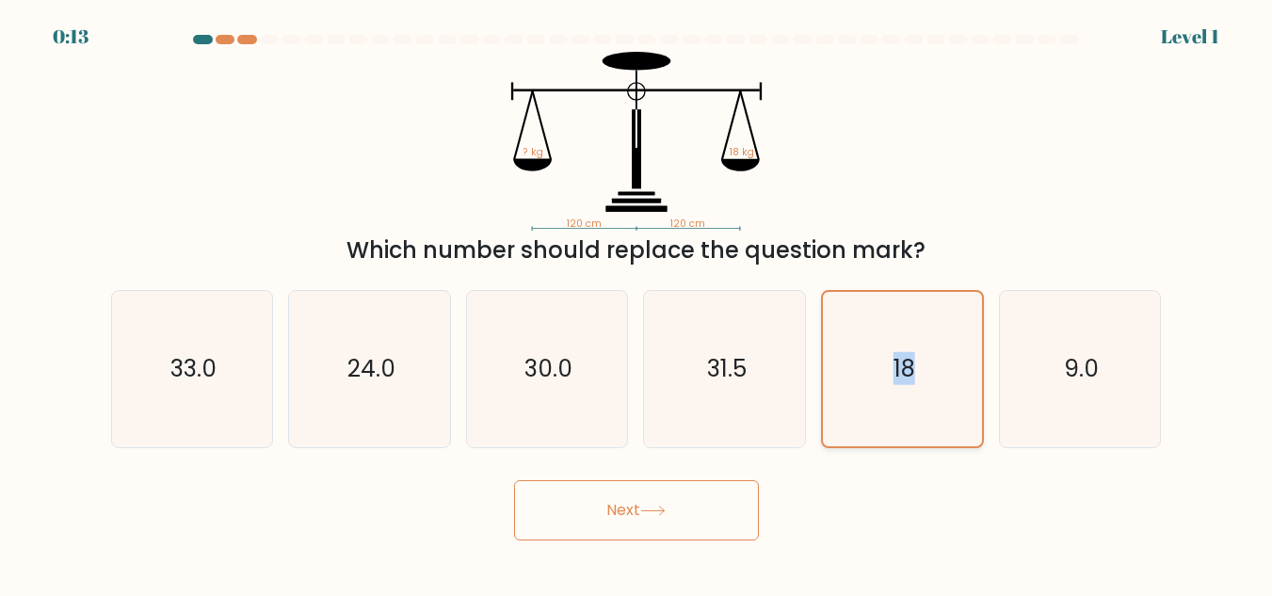
click at [882, 448] on div "18" at bounding box center [902, 369] width 163 height 158
click at [638, 303] on input "e. 18" at bounding box center [637, 301] width 1 height 5
click at [882, 448] on div "18" at bounding box center [902, 369] width 163 height 158
click at [638, 303] on input "e. 18" at bounding box center [637, 301] width 1 height 5
click at [882, 448] on div "18" at bounding box center [902, 369] width 163 height 158
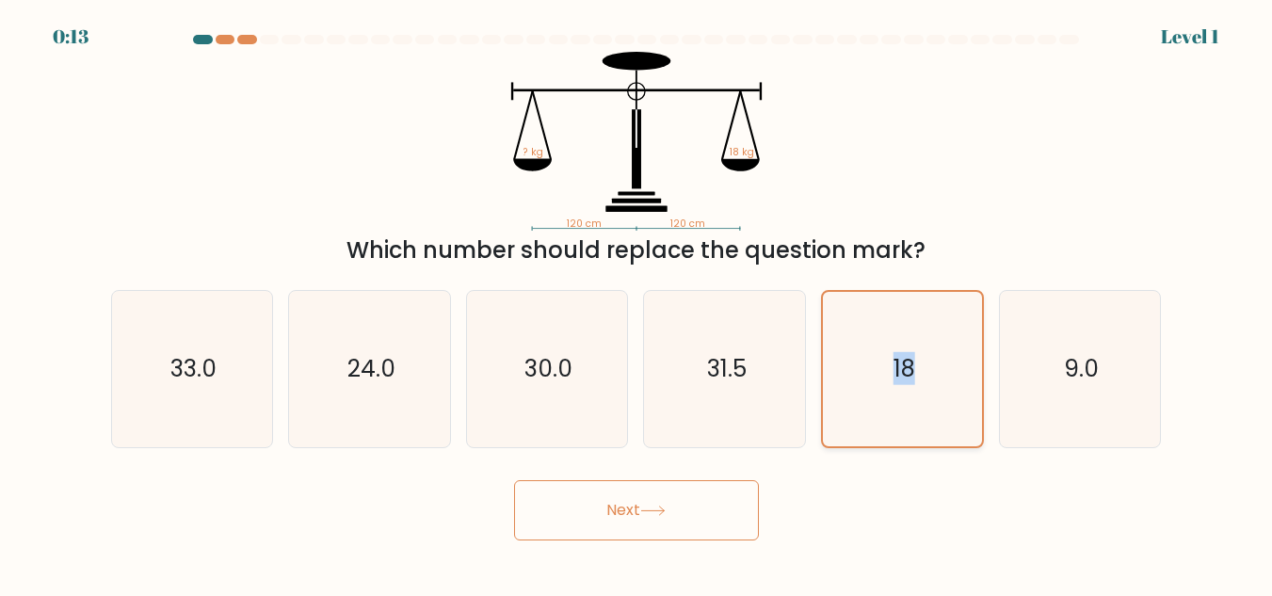
click at [638, 303] on input "e. 18" at bounding box center [637, 301] width 1 height 5
click at [882, 448] on div "18" at bounding box center [902, 369] width 163 height 158
click at [638, 303] on input "e. 18" at bounding box center [637, 301] width 1 height 5
click at [882, 448] on div "18" at bounding box center [902, 369] width 163 height 158
click at [638, 303] on input "e. 18" at bounding box center [637, 301] width 1 height 5
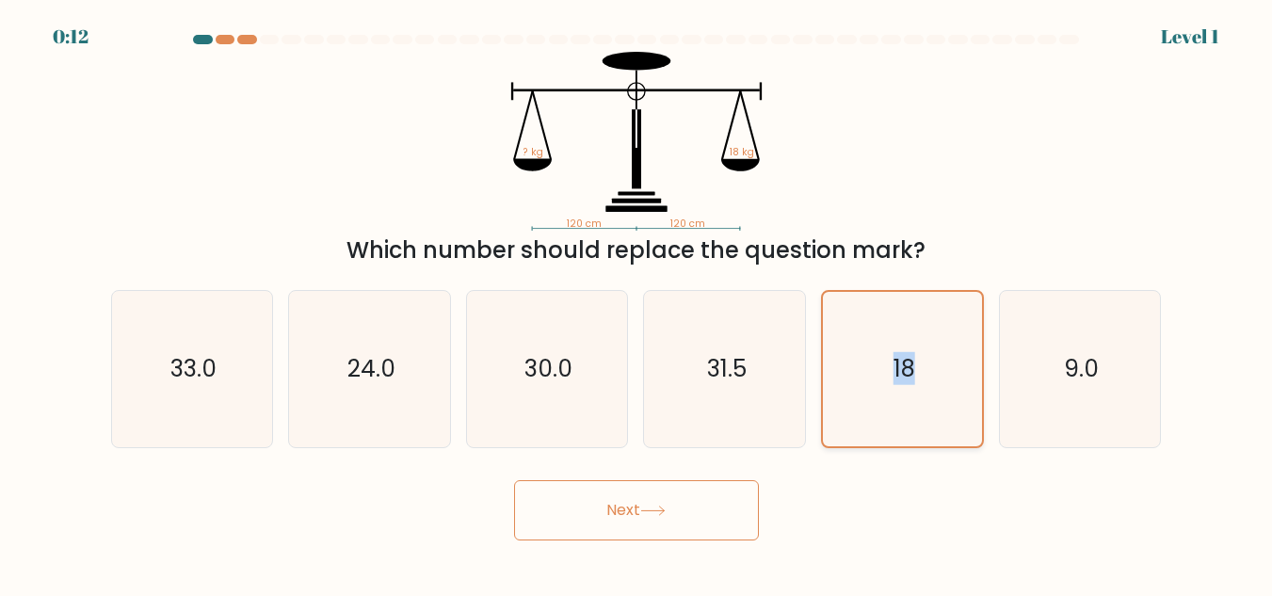
click at [881, 446] on icon "18" at bounding box center [903, 369] width 154 height 154
click at [638, 303] on input "e. 18" at bounding box center [637, 301] width 1 height 5
drag, startPoint x: 890, startPoint y: 447, endPoint x: 862, endPoint y: 444, distance: 28.5
click at [862, 444] on icon "18" at bounding box center [903, 369] width 154 height 154
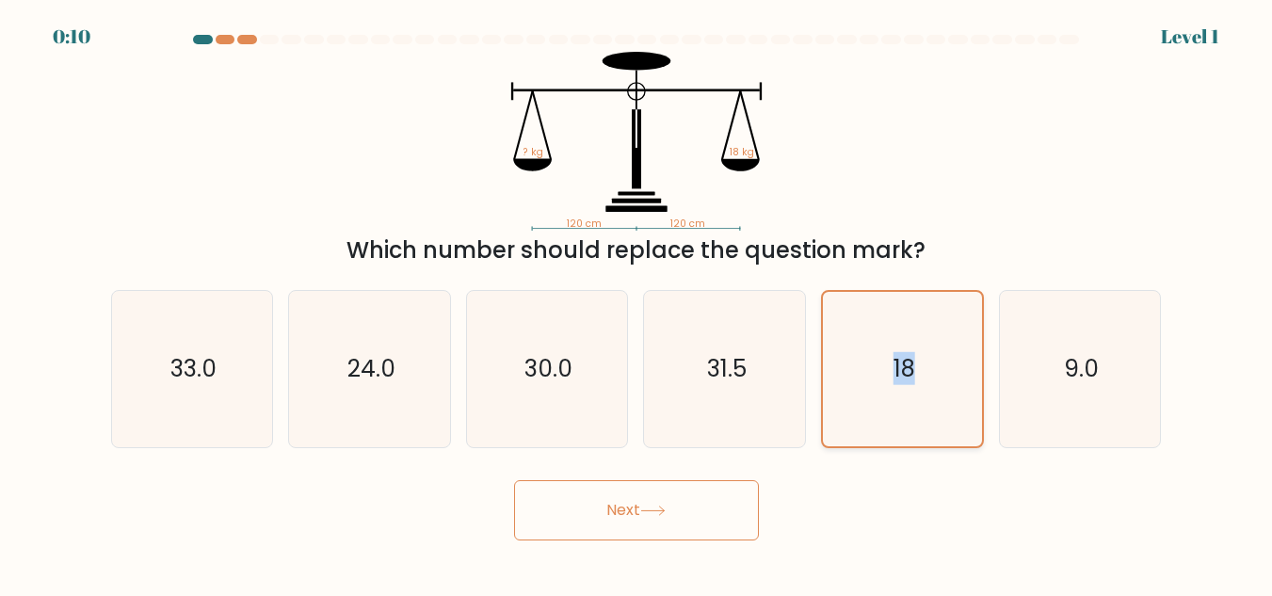
click at [638, 303] on input "e. 18" at bounding box center [637, 301] width 1 height 5
drag, startPoint x: 894, startPoint y: 538, endPoint x: 842, endPoint y: 502, distance: 63.0
click at [842, 446] on icon "18" at bounding box center [903, 369] width 154 height 154
click at [638, 303] on input "e. 18" at bounding box center [637, 301] width 1 height 5
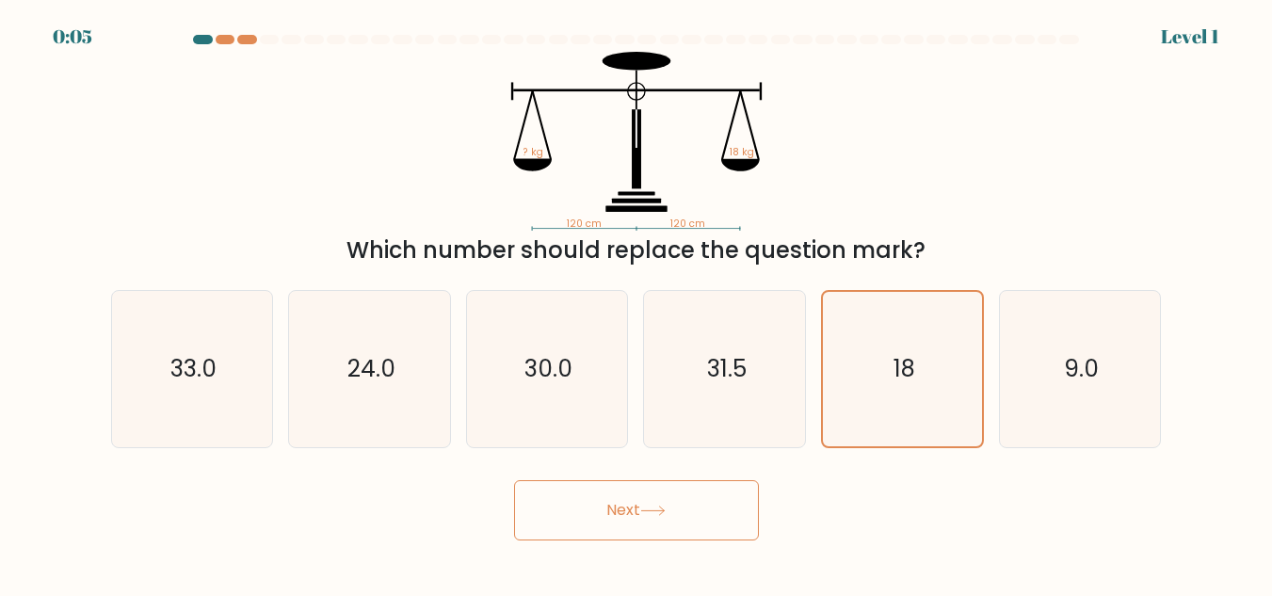
click at [524, 145] on tspan "? kg" at bounding box center [534, 152] width 20 height 14
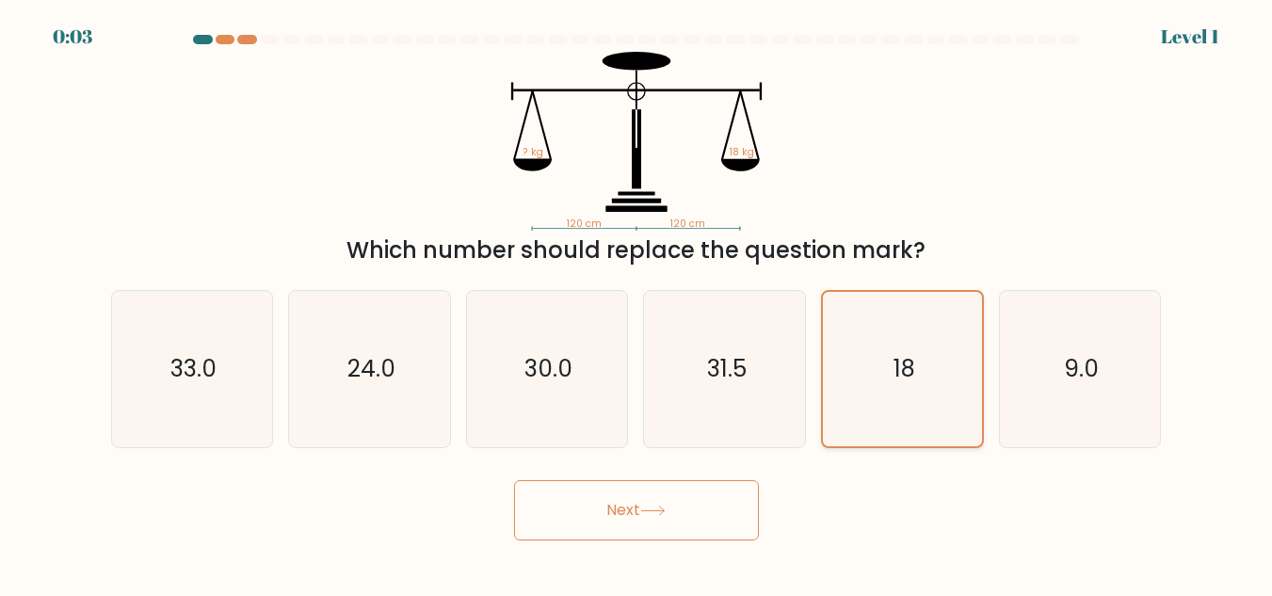
click at [898, 385] on text "18" at bounding box center [905, 368] width 22 height 33
click at [638, 303] on input "e. 18" at bounding box center [637, 301] width 1 height 5
click at [898, 541] on form at bounding box center [636, 288] width 1272 height 506
click at [885, 446] on icon "18" at bounding box center [903, 369] width 154 height 154
click at [638, 303] on input "e. 18" at bounding box center [637, 301] width 1 height 5
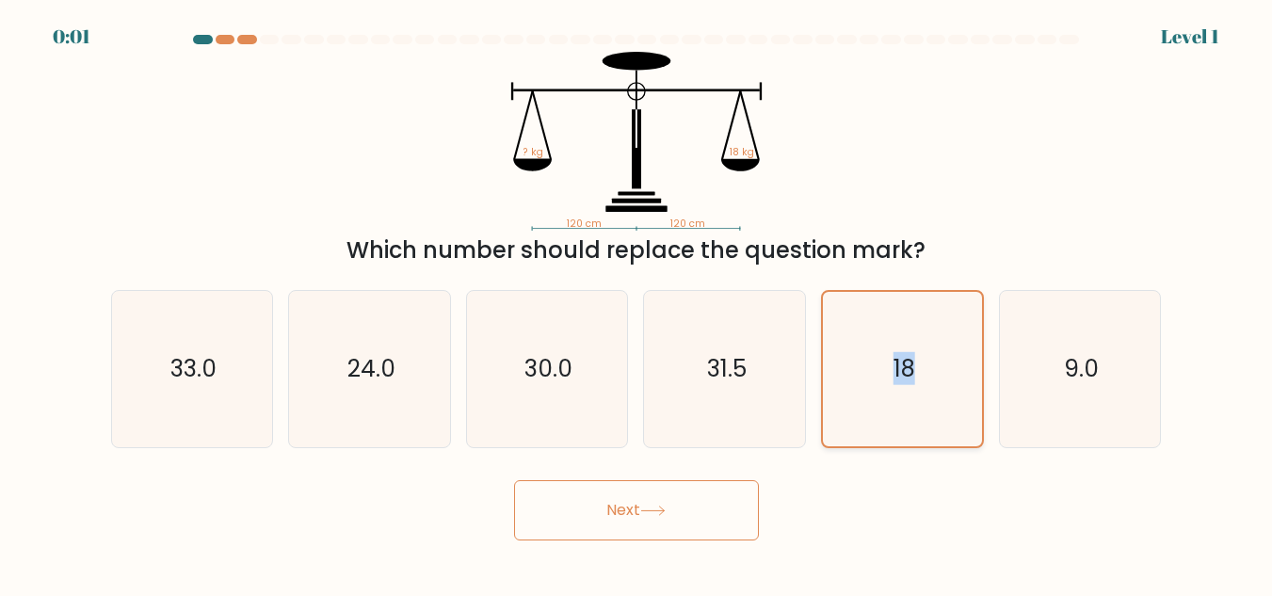
click at [885, 478] on form at bounding box center [636, 288] width 1272 height 506
click at [881, 446] on icon "18" at bounding box center [903, 369] width 154 height 154
click at [638, 303] on input "e. 18" at bounding box center [637, 301] width 1 height 5
click at [881, 453] on form at bounding box center [636, 288] width 1272 height 506
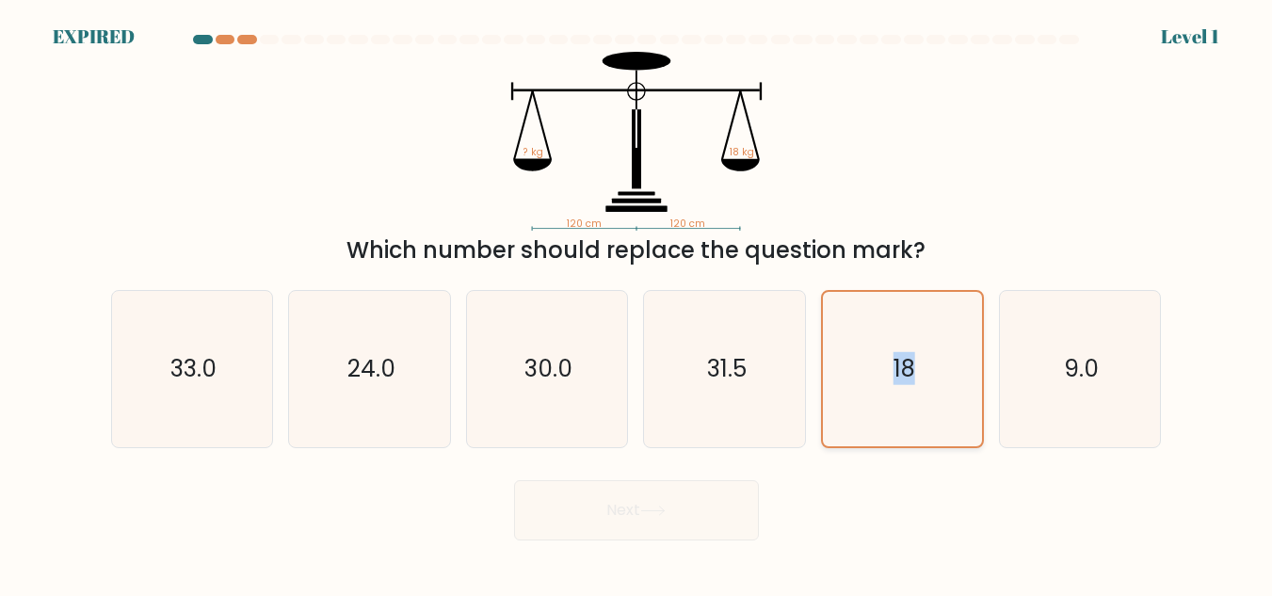
scroll to position [8, 0]
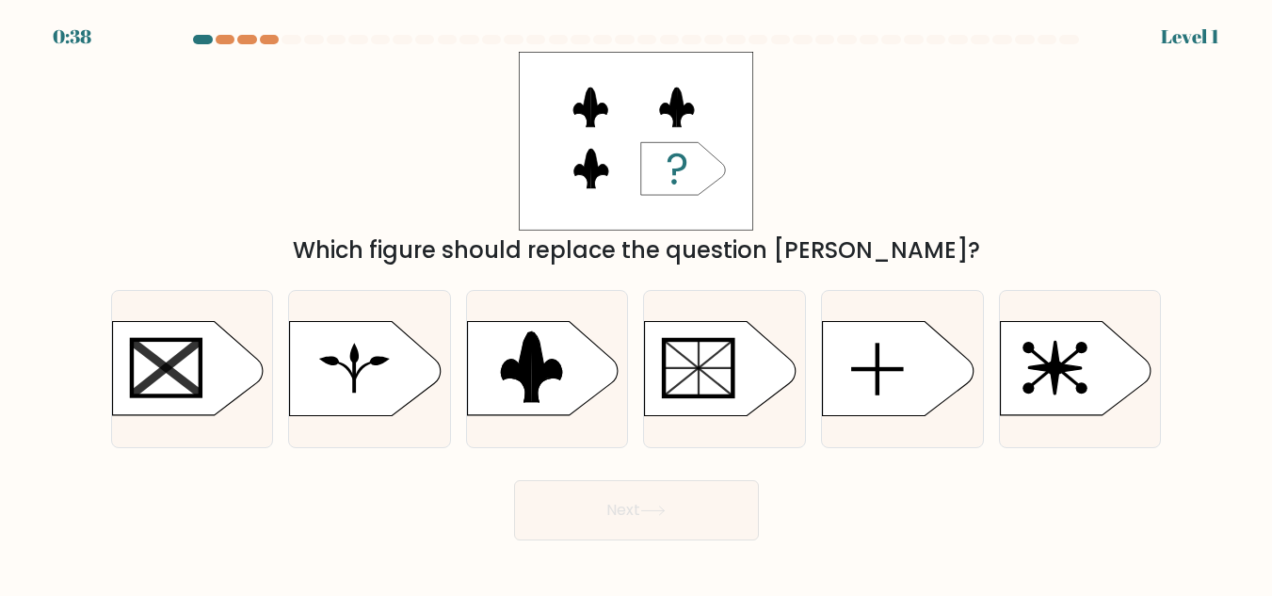
scroll to position [550, 0]
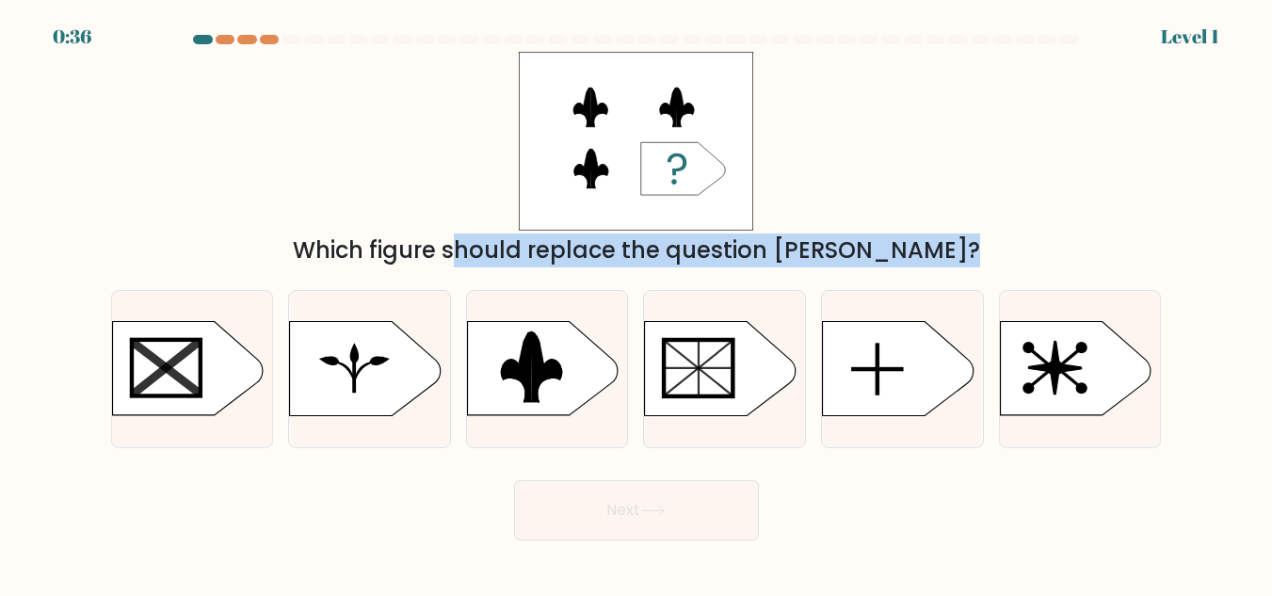
drag, startPoint x: 499, startPoint y: 449, endPoint x: 727, endPoint y: 110, distance: 408.5
click at [727, 110] on form "a." at bounding box center [636, 288] width 1272 height 506
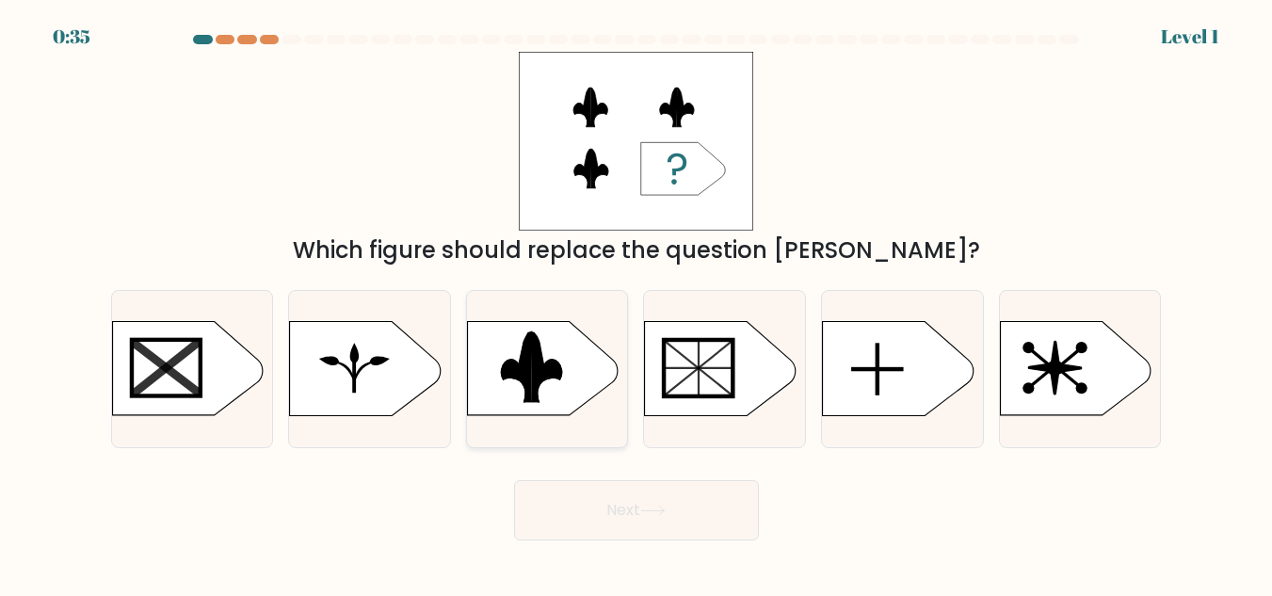
click at [523, 478] on rect at bounding box center [459, 319] width 418 height 318
click at [637, 303] on input "c." at bounding box center [637, 301] width 1 height 5
radio input "true"
click at [797, 267] on div "Which figure should replace the question mark?" at bounding box center [636, 251] width 1028 height 34
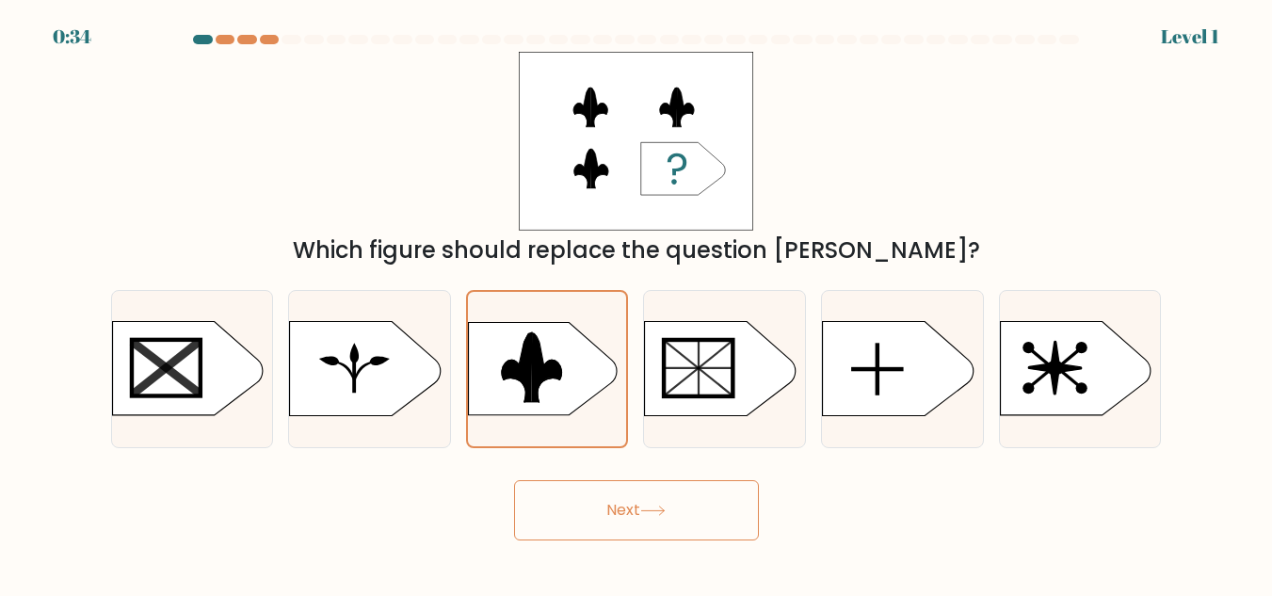
click at [797, 267] on div "Which figure should replace the question mark?" at bounding box center [636, 251] width 1028 height 34
click at [587, 477] on rect at bounding box center [458, 320] width 413 height 315
click at [637, 303] on input "c." at bounding box center [637, 301] width 1 height 5
click at [587, 517] on form "a." at bounding box center [636, 288] width 1272 height 506
click at [481, 477] on rect at bounding box center [458, 320] width 413 height 315
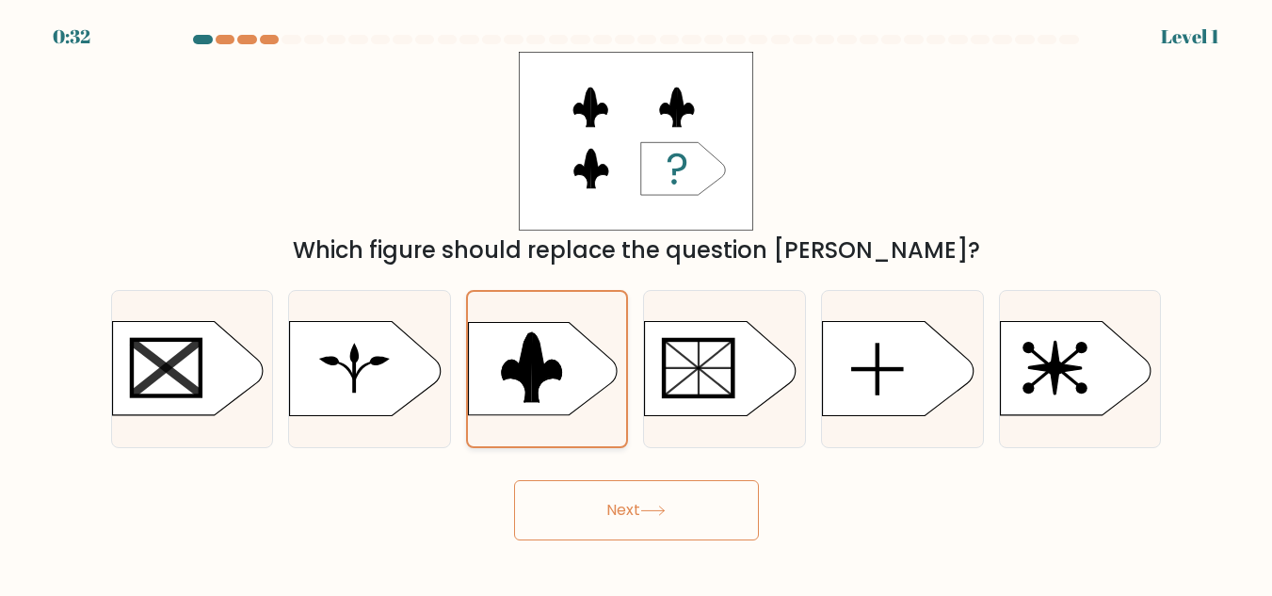
click at [637, 303] on input "c." at bounding box center [637, 301] width 1 height 5
click at [481, 267] on div "Which figure should replace the question mark?" at bounding box center [637, 160] width 1074 height 216
click at [492, 477] on rect at bounding box center [458, 320] width 413 height 315
click at [637, 303] on input "c." at bounding box center [637, 301] width 1 height 5
click at [492, 267] on div "Which figure should replace the question mark?" at bounding box center [637, 160] width 1074 height 216
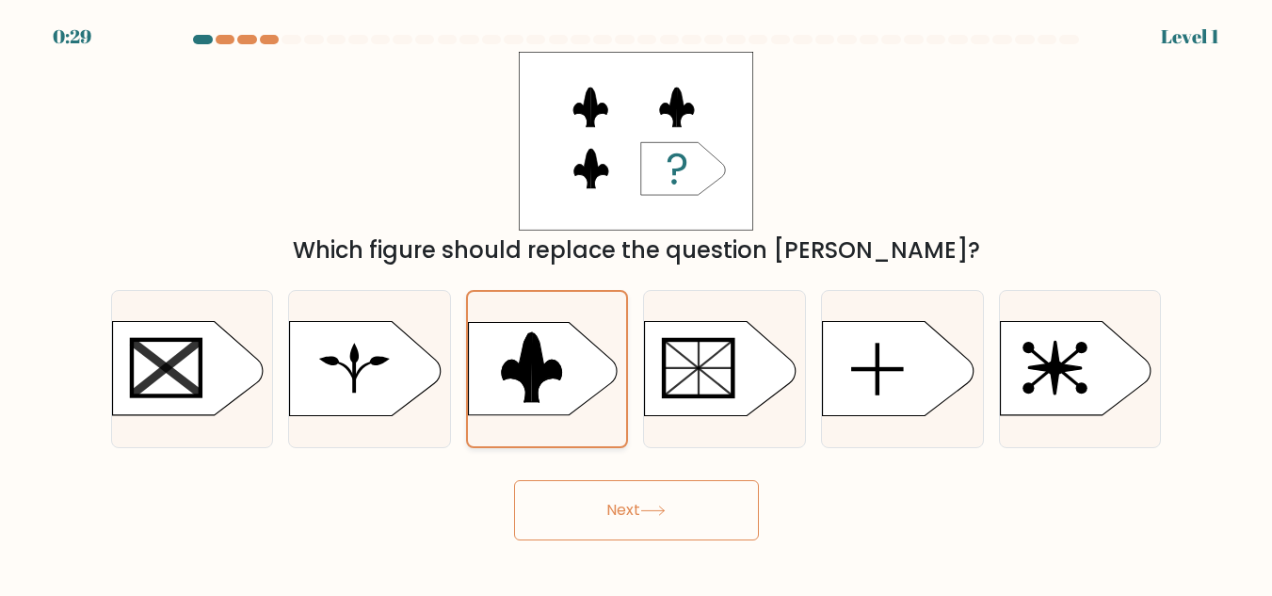
click at [521, 477] on rect at bounding box center [458, 320] width 413 height 315
click at [637, 303] on input "c." at bounding box center [637, 301] width 1 height 5
click at [521, 267] on div "Which figure should replace the question mark?" at bounding box center [637, 160] width 1074 height 216
click at [527, 365] on icon at bounding box center [531, 349] width 25 height 31
click at [637, 303] on input "c." at bounding box center [637, 301] width 1 height 5
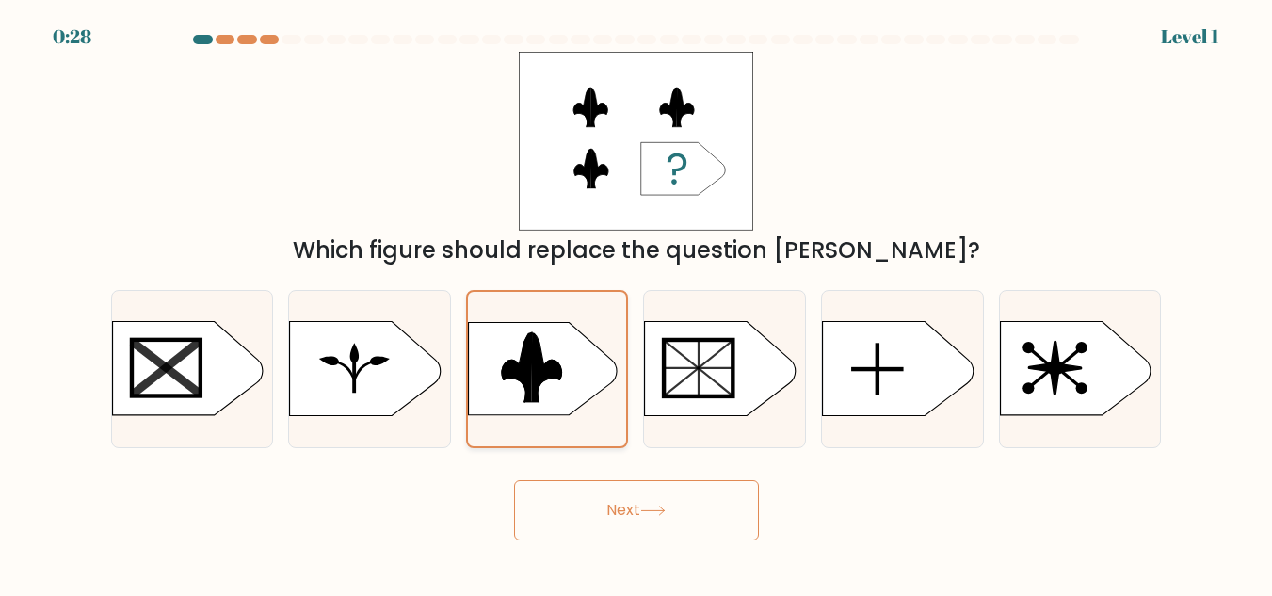
click at [527, 541] on form "a." at bounding box center [636, 288] width 1272 height 506
click at [550, 416] on icon at bounding box center [542, 369] width 149 height 93
click at [637, 303] on input "c." at bounding box center [637, 301] width 1 height 5
click at [550, 492] on form "a." at bounding box center [636, 288] width 1272 height 506
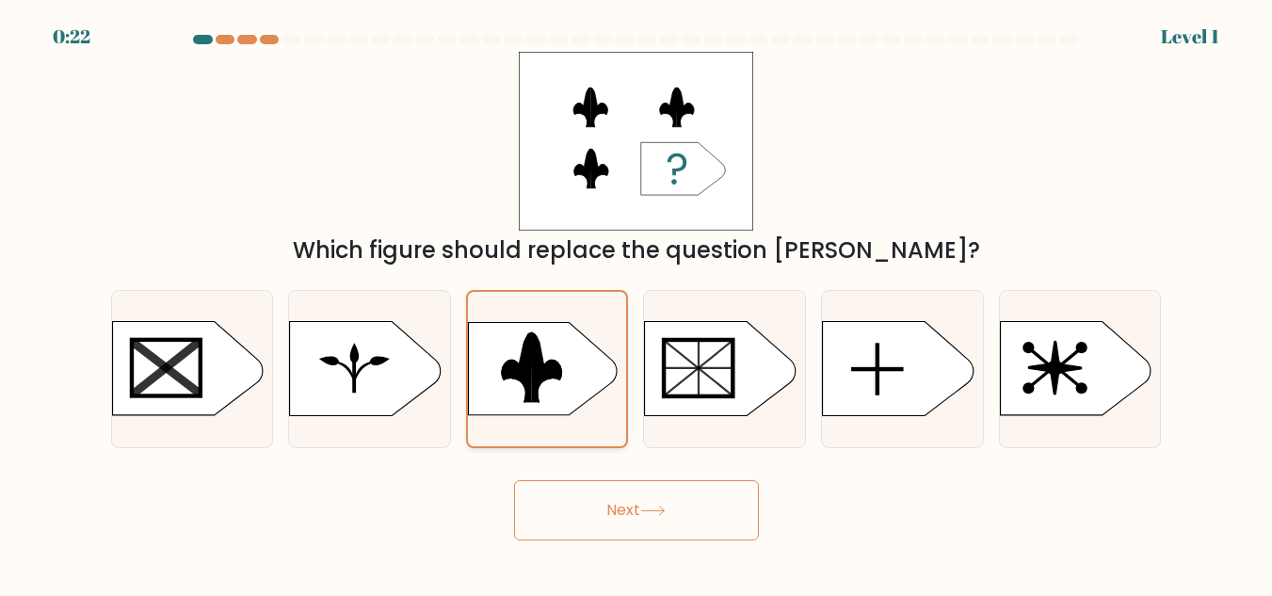
scroll to position [7, 0]
click at [726, 195] on icon at bounding box center [683, 168] width 85 height 53
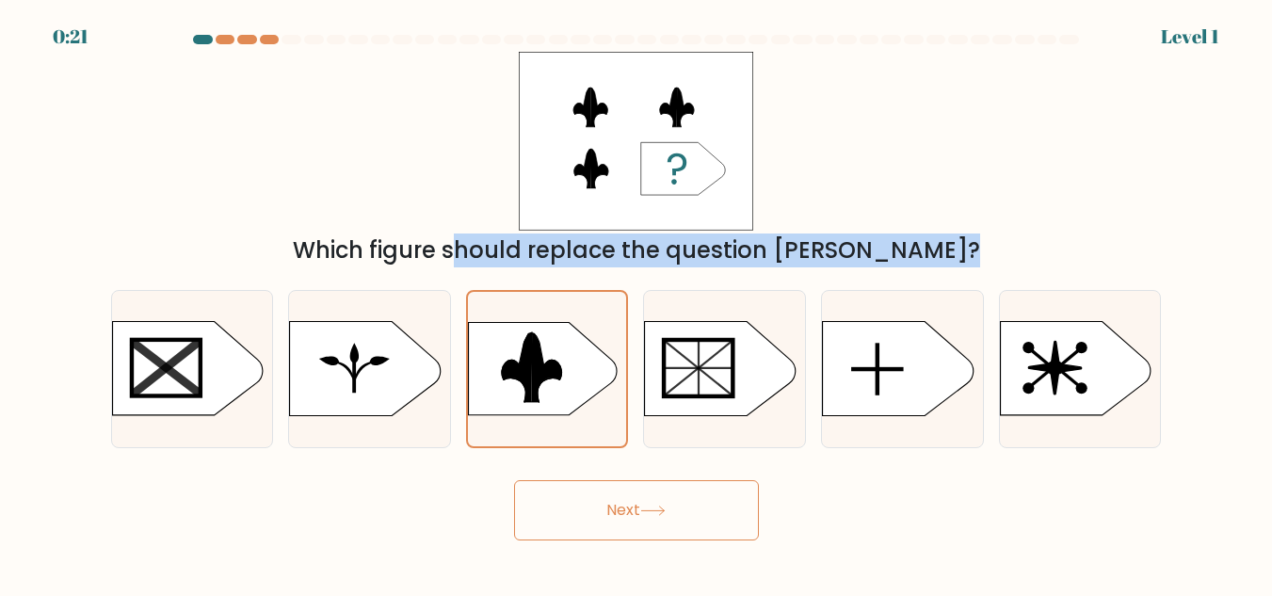
click at [726, 195] on icon at bounding box center [683, 168] width 85 height 53
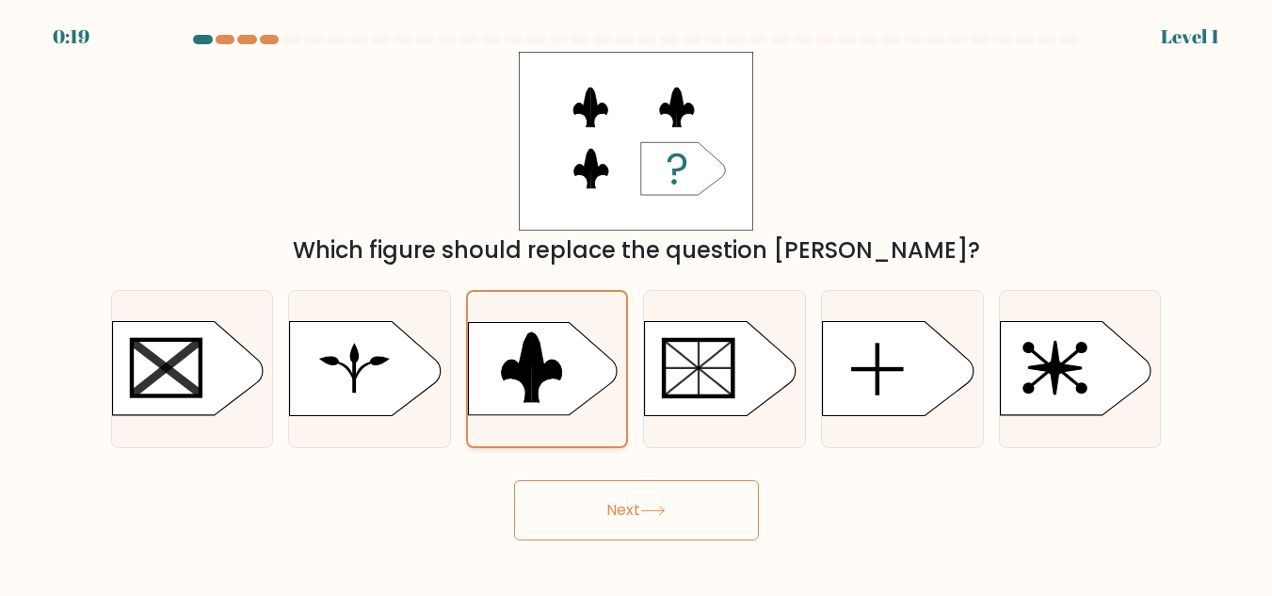
click at [542, 475] on rect at bounding box center [458, 320] width 413 height 315
click at [637, 303] on input "c." at bounding box center [637, 301] width 1 height 5
click at [542, 267] on div "Which figure should replace the question mark?" at bounding box center [637, 160] width 1074 height 216
click at [537, 402] on icon at bounding box center [546, 367] width 31 height 70
click at [637, 303] on input "c." at bounding box center [637, 301] width 1 height 5
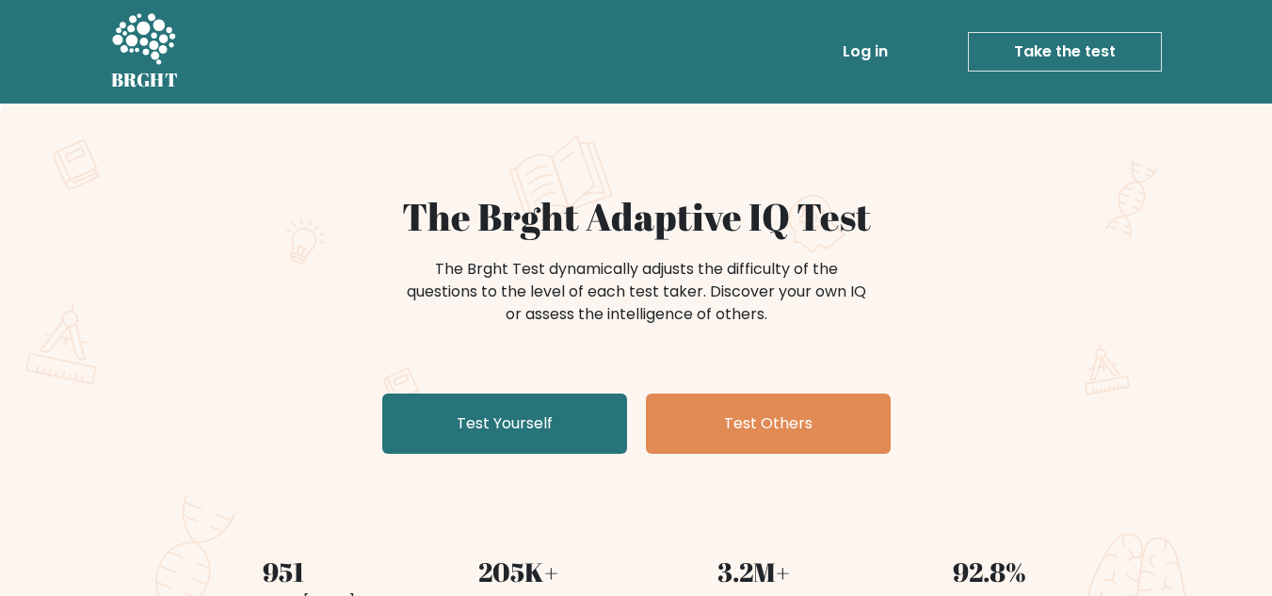
drag, startPoint x: 1027, startPoint y: 55, endPoint x: 275, endPoint y: 52, distance: 752.4
click at [275, 52] on div "Log in Take the test Take the test" at bounding box center [677, 51] width 968 height 55
drag, startPoint x: 274, startPoint y: 417, endPoint x: 358, endPoint y: 312, distance: 134.7
click at [273, 413] on div "The Brght Adaptive IQ Test The Brght Test dynamically adjusts the difficulty of…" at bounding box center [637, 327] width 942 height 267
click at [1006, 49] on link "Take the test" at bounding box center [1065, 52] width 194 height 40
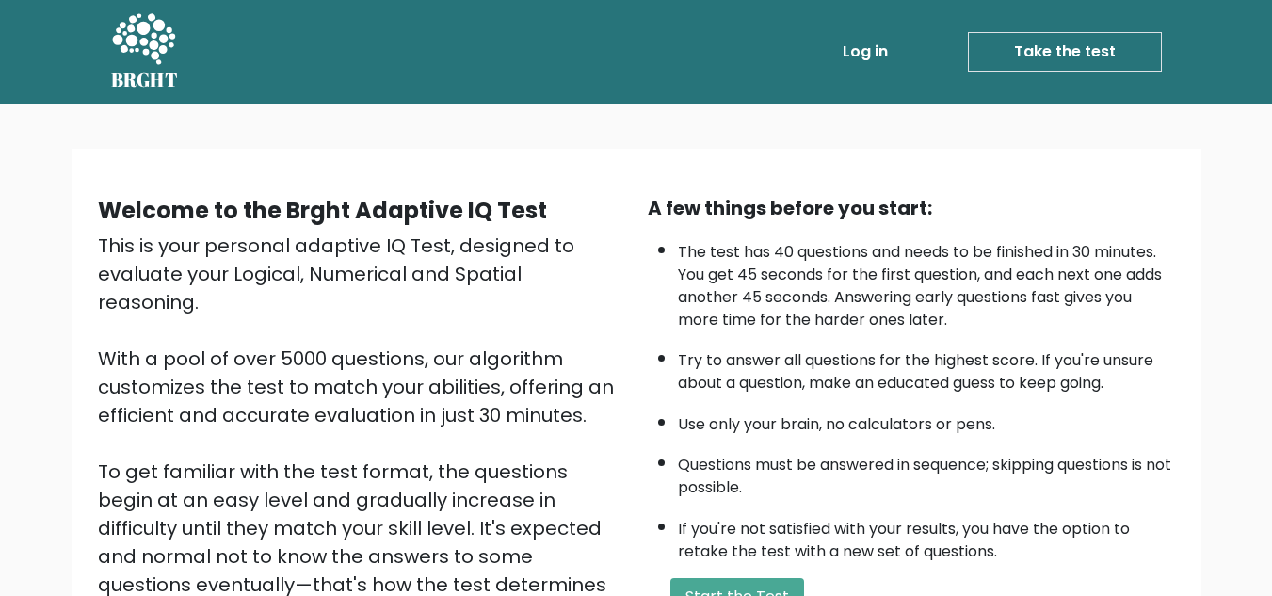
click at [1034, 64] on link "Take the test" at bounding box center [1065, 52] width 194 height 40
click at [1111, 44] on link "Take the test" at bounding box center [1065, 52] width 194 height 40
click at [1066, 40] on link "Take the test" at bounding box center [1065, 52] width 194 height 40
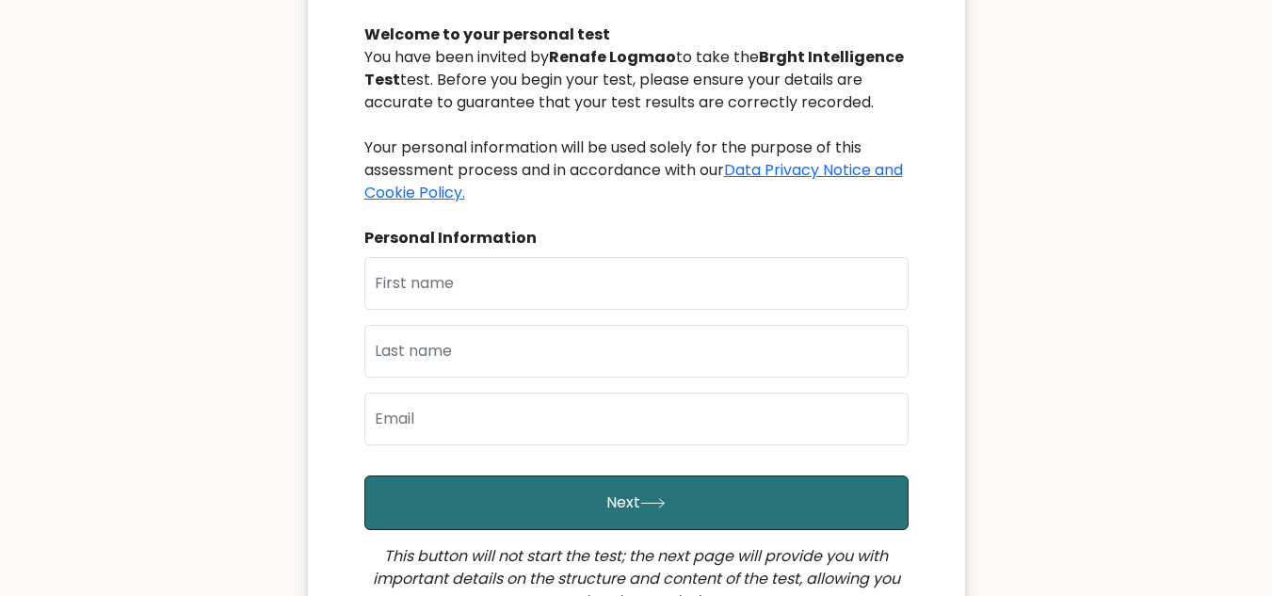
scroll to position [94, 0]
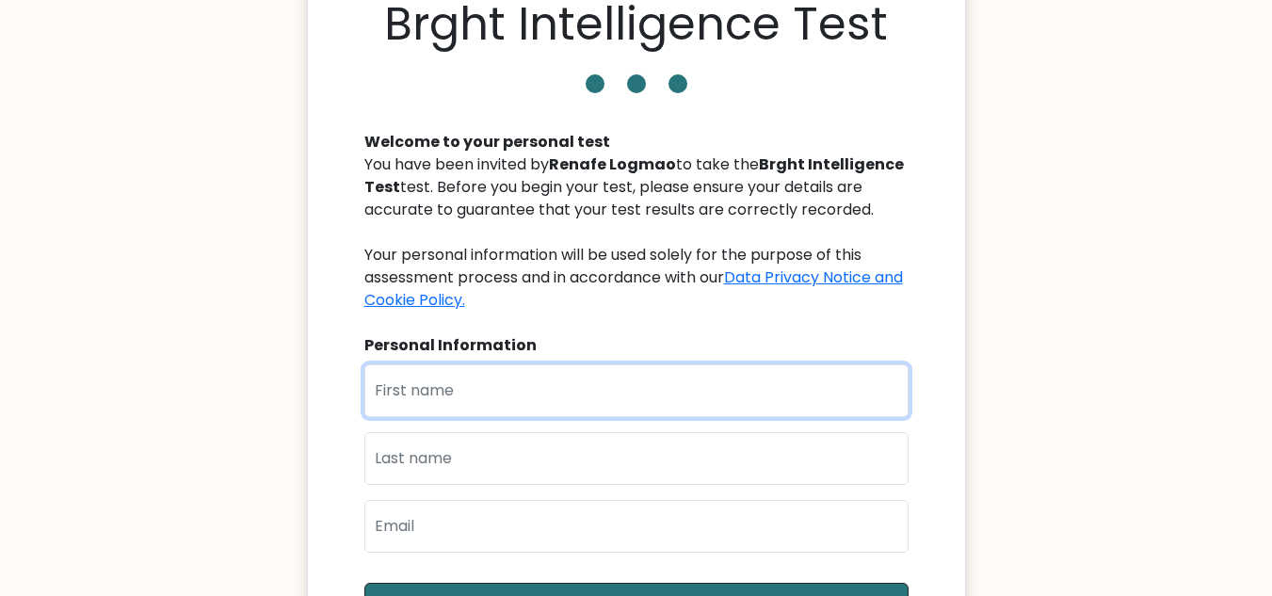
click at [549, 371] on input "text" at bounding box center [636, 390] width 544 height 53
type input "RENAFE"
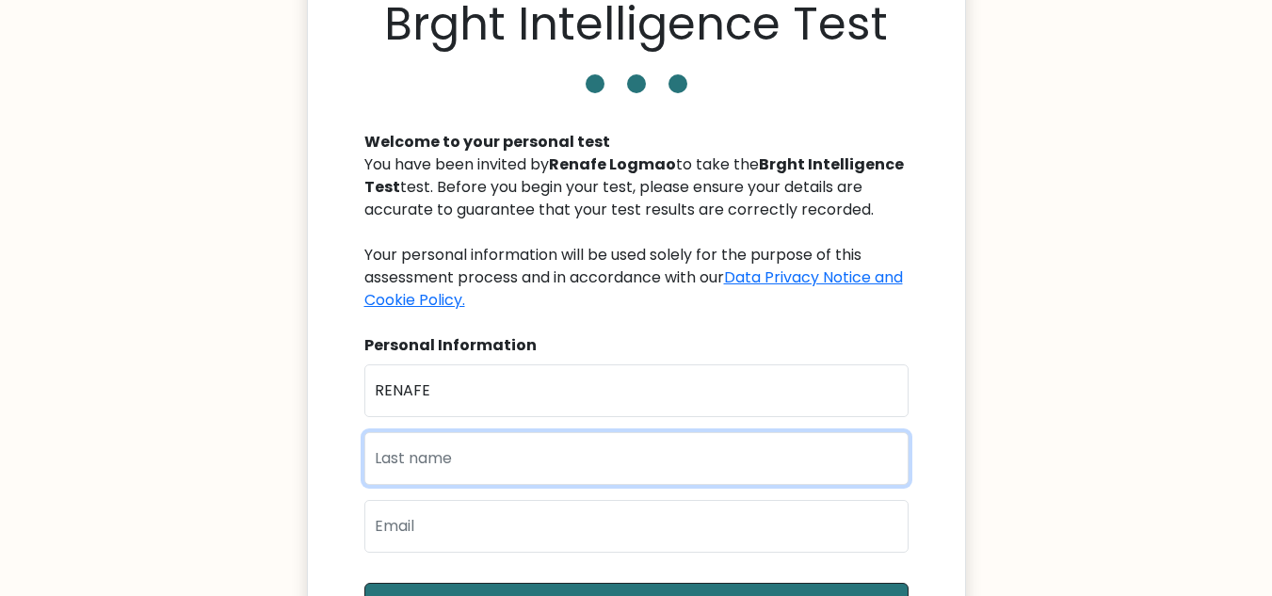
click at [520, 441] on input "text" at bounding box center [636, 458] width 544 height 53
type input "LOGMAO"
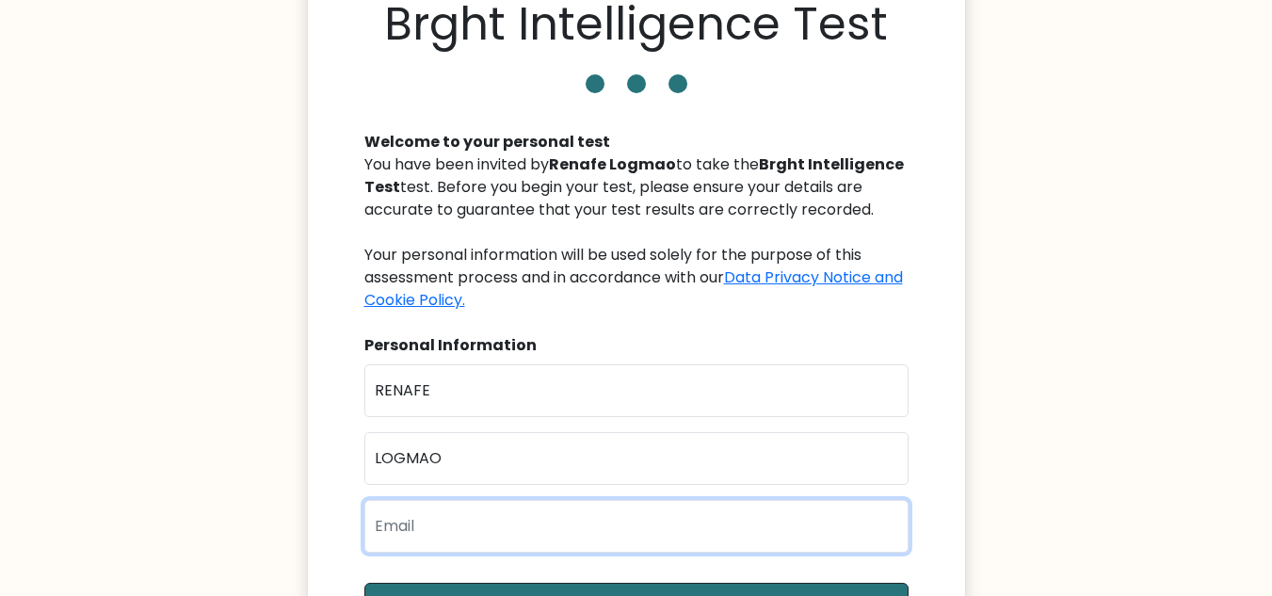
click at [481, 500] on input "email" at bounding box center [636, 526] width 544 height 53
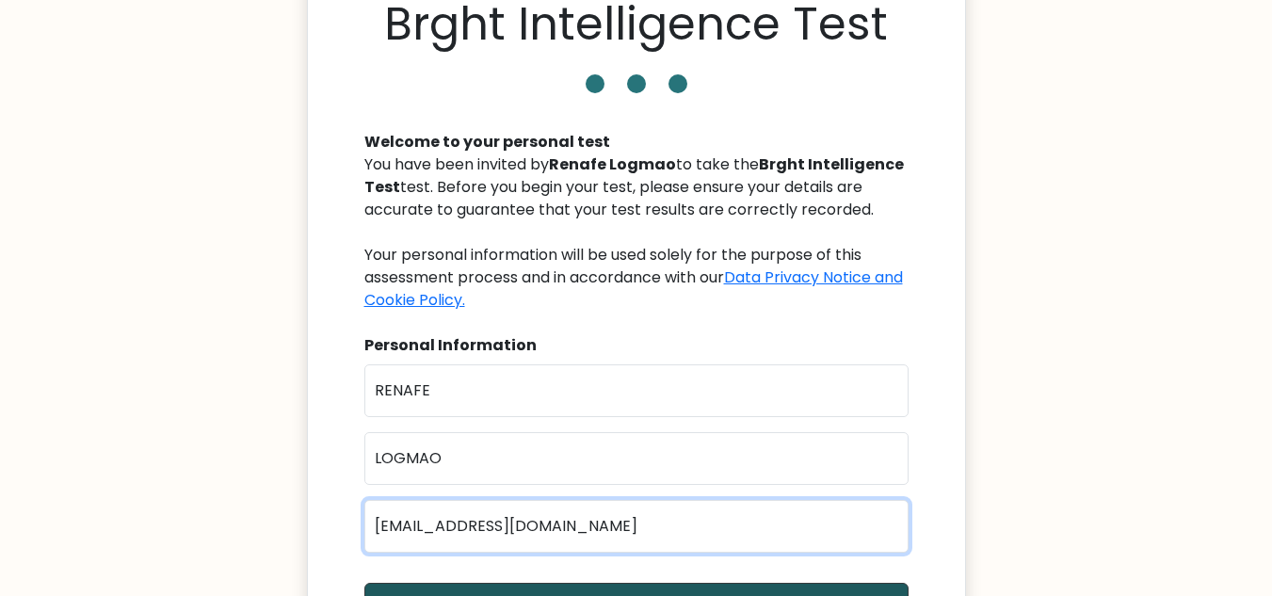
type input "logmaoren@gmail.com"
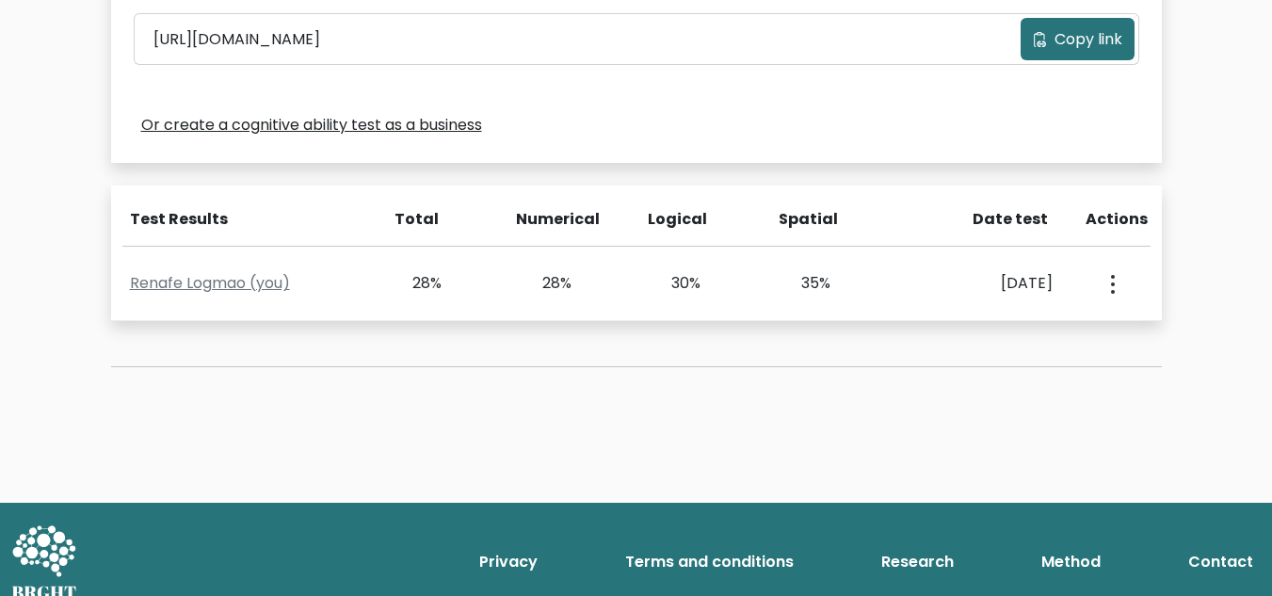
scroll to position [674, 0]
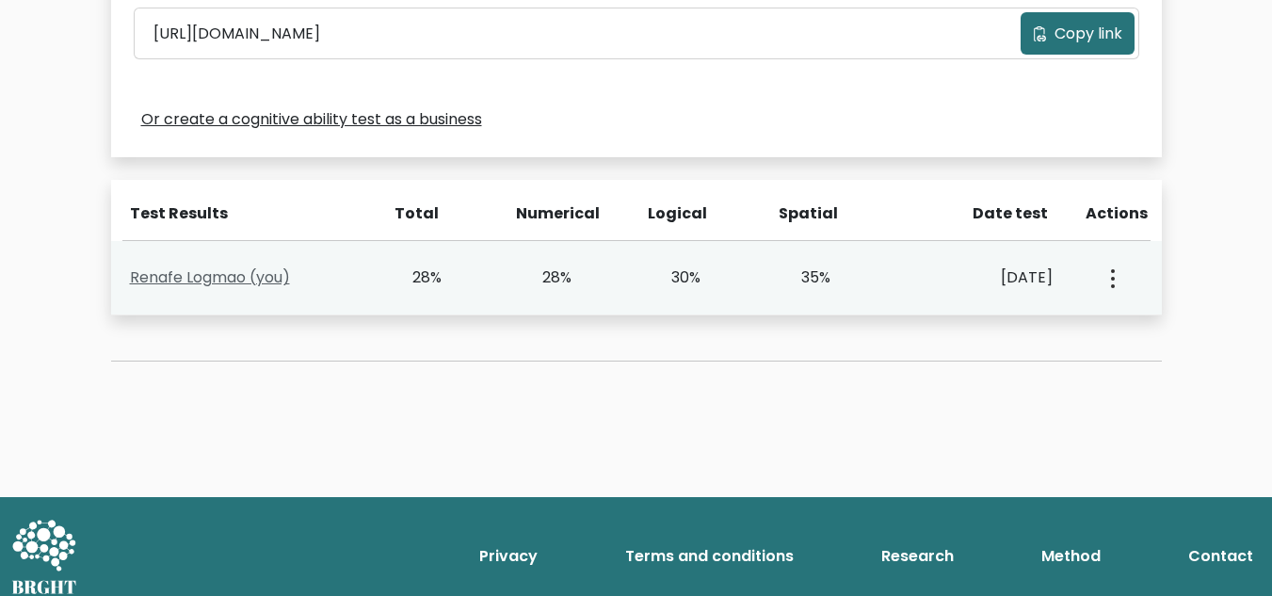
click at [174, 273] on link "Renafe Logmao (you)" at bounding box center [210, 278] width 160 height 22
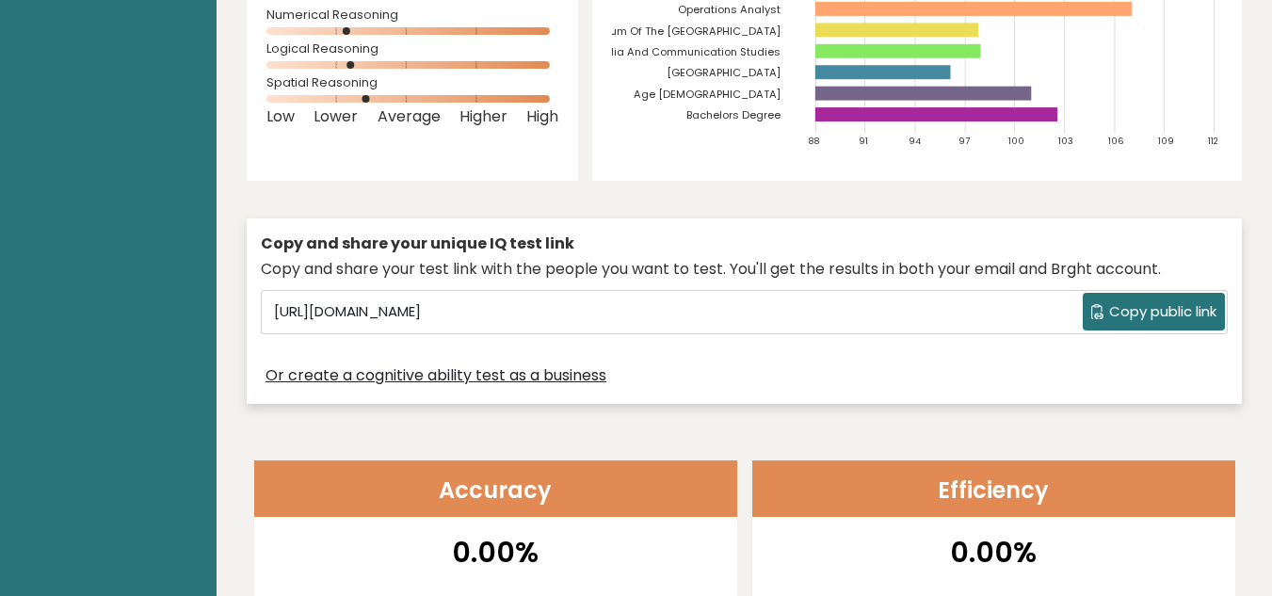
scroll to position [377, 0]
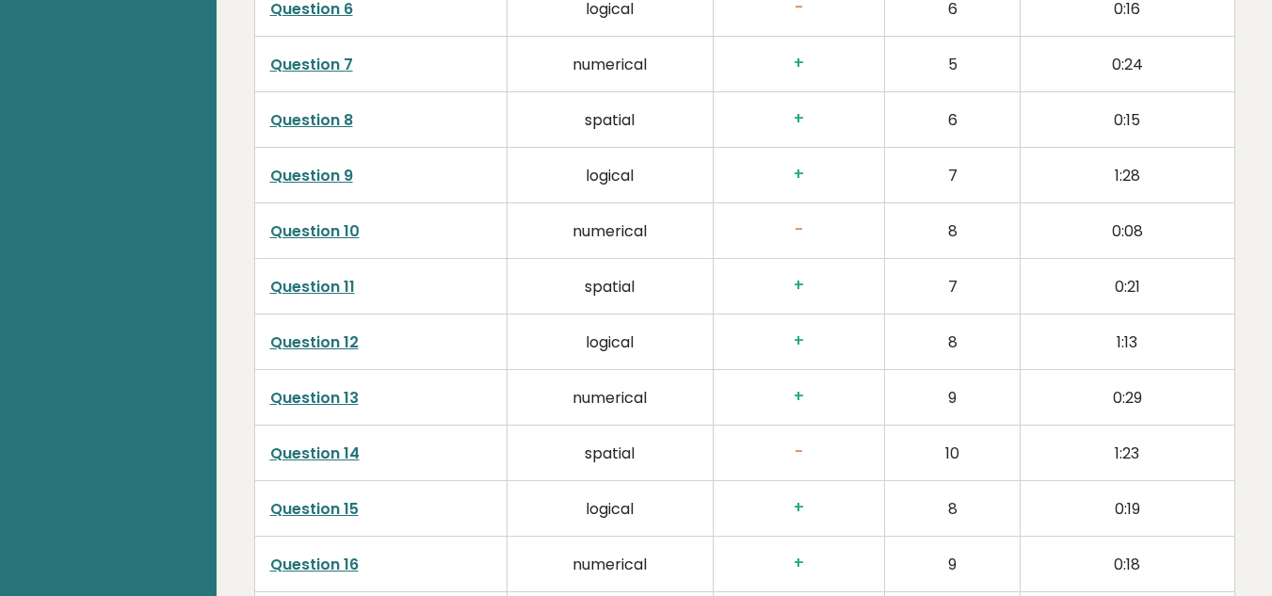
scroll to position [0, 0]
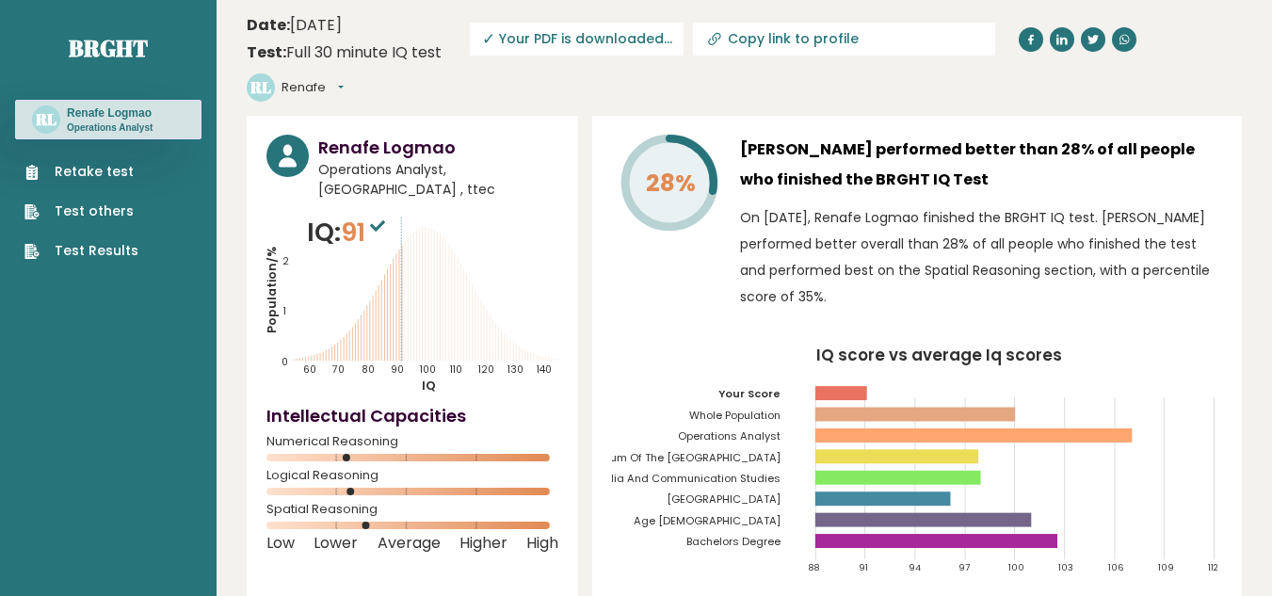
click at [708, 44] on icon at bounding box center [712, 40] width 8 height 8
type input "[URL][DOMAIN_NAME]"
click at [728, 46] on input "[URL][DOMAIN_NAME]" at bounding box center [856, 38] width 256 height 15
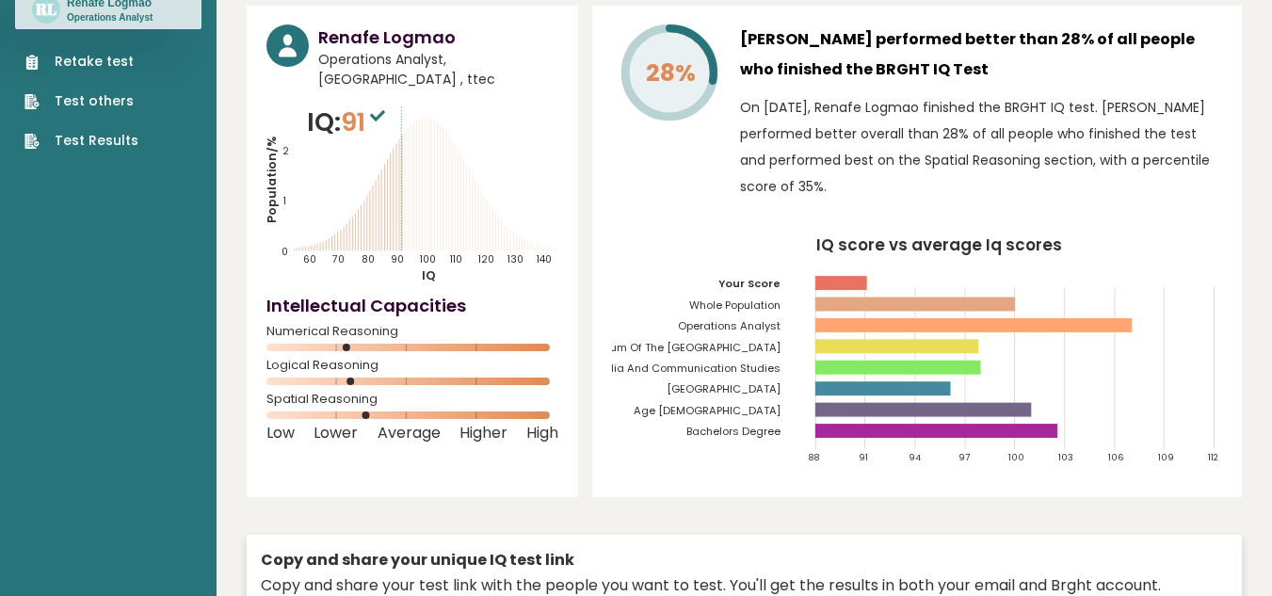
scroll to position [283, 0]
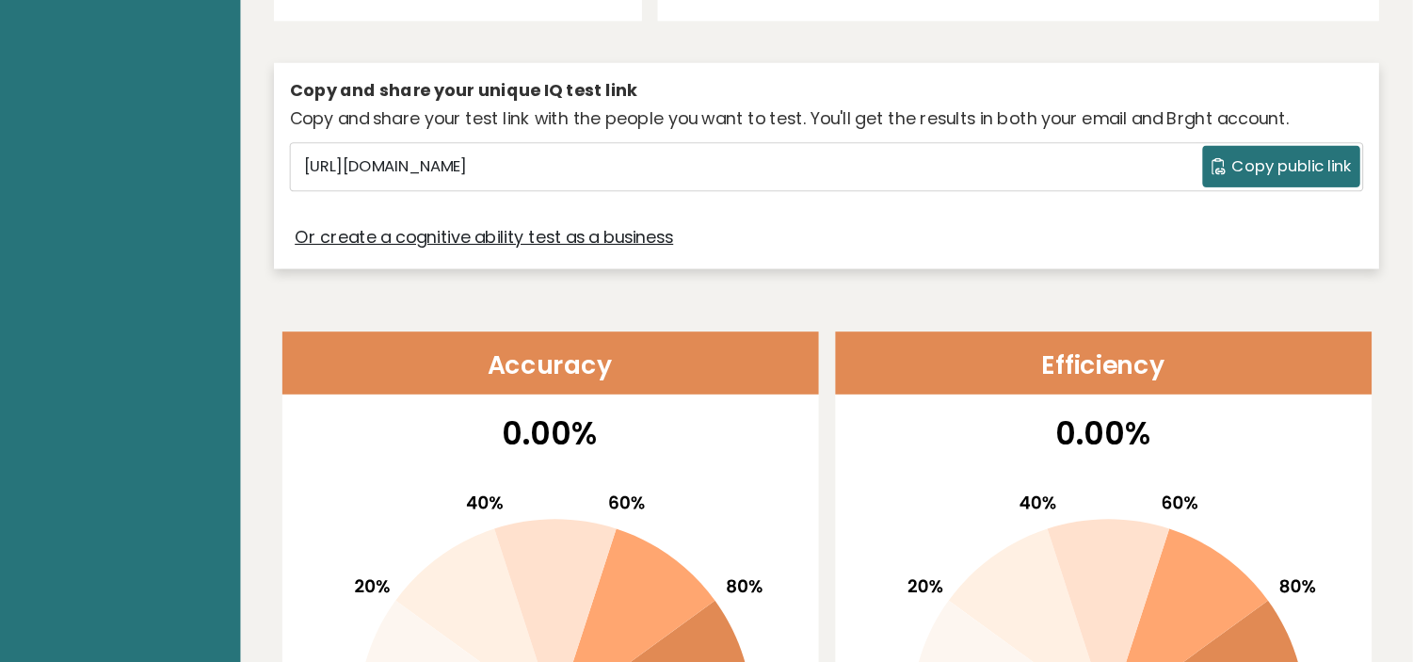
scroll to position [589, 0]
